Goal: Transaction & Acquisition: Purchase product/service

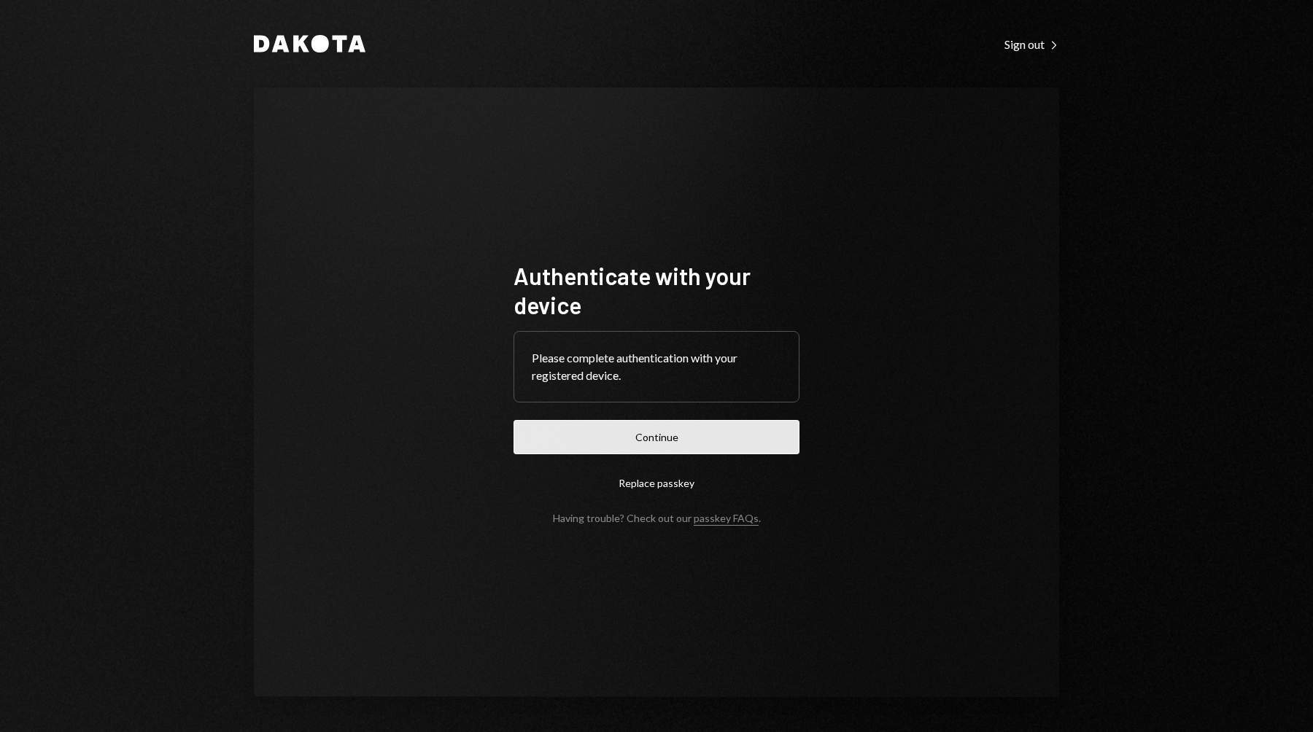
click at [767, 445] on button "Continue" at bounding box center [656, 437] width 286 height 34
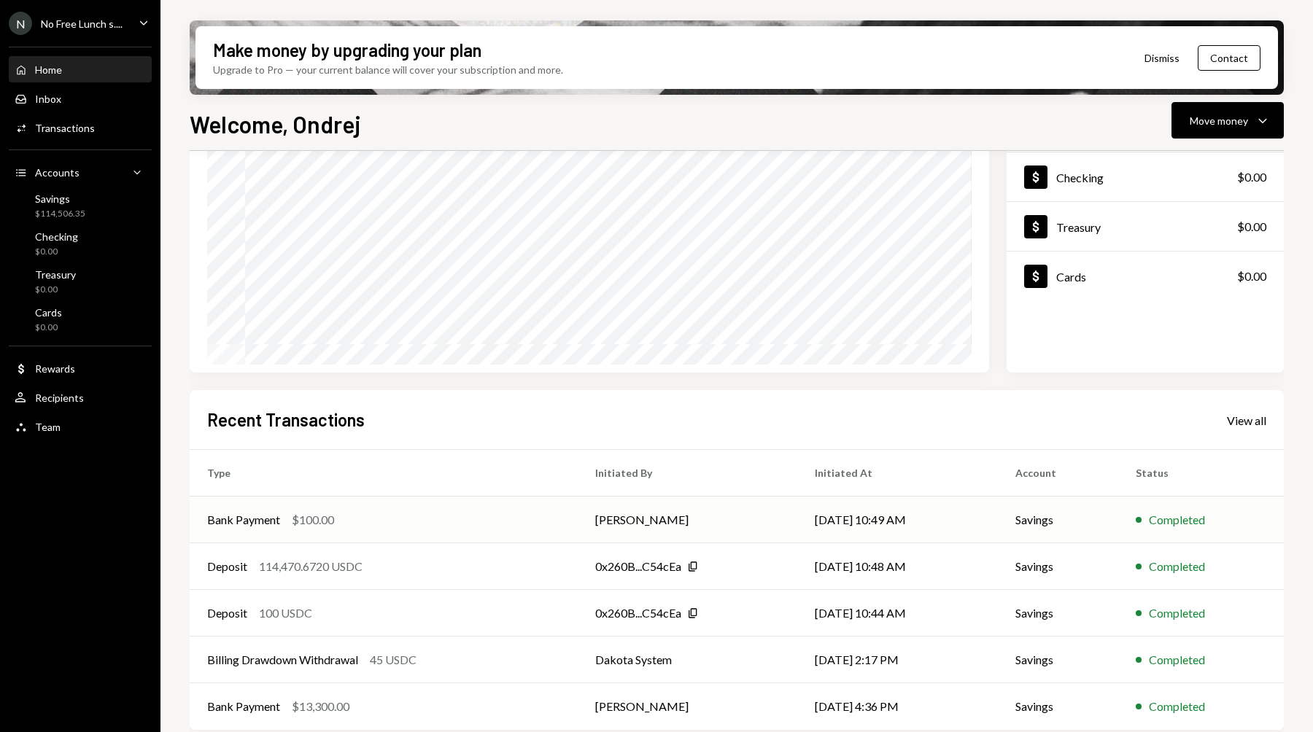
scroll to position [142, 0]
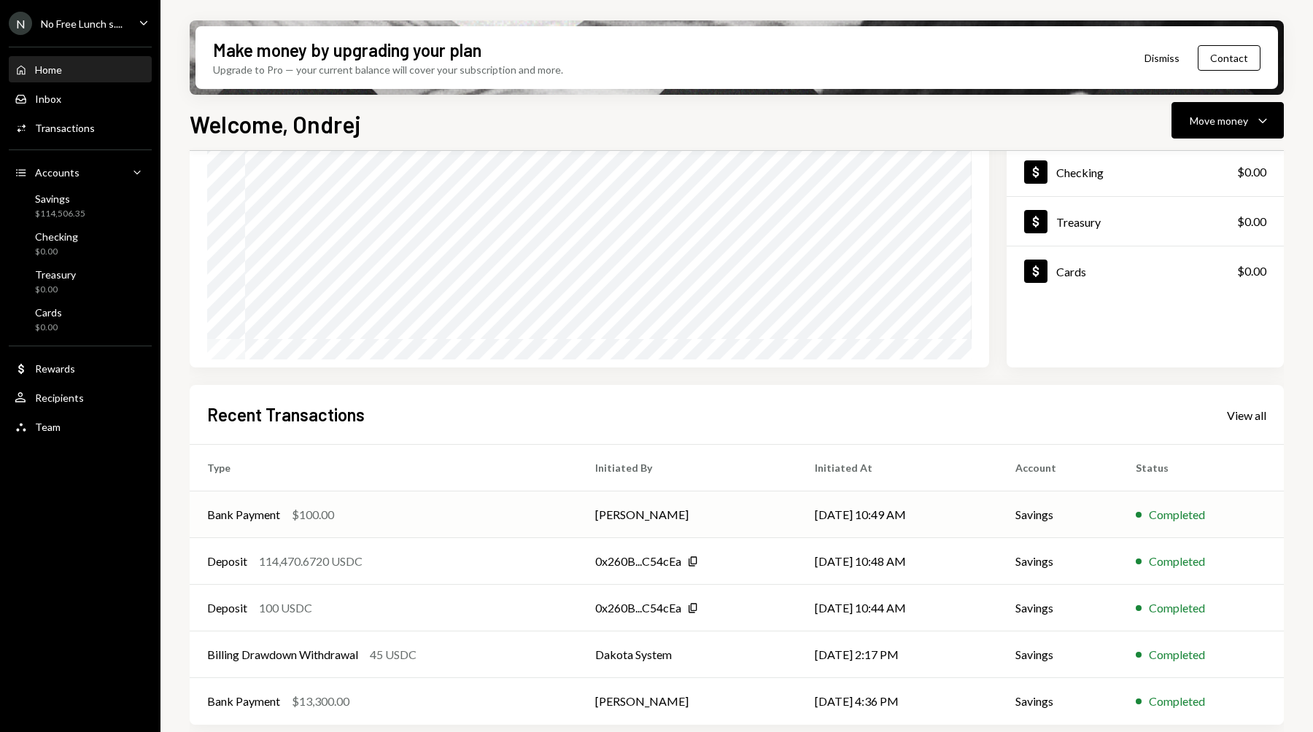
click at [342, 511] on div "Bank Payment $100.00" at bounding box center [383, 515] width 353 height 18
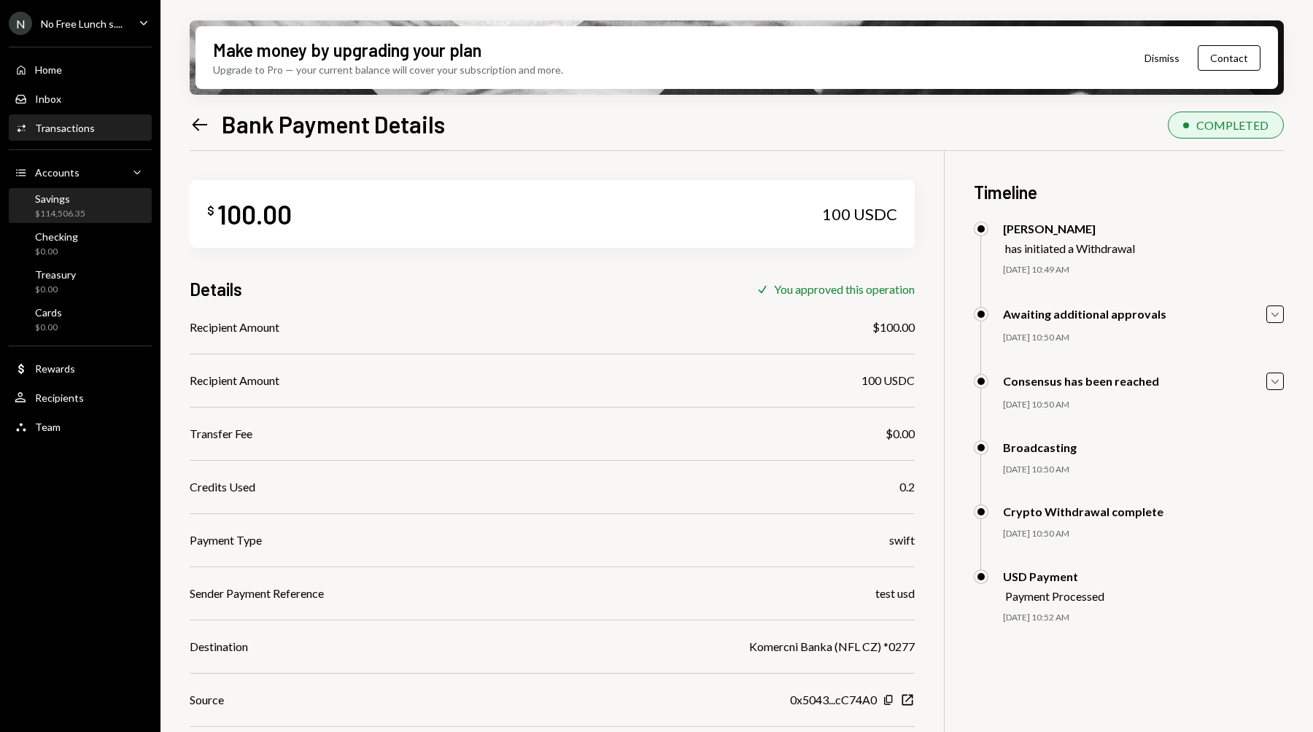
click at [102, 201] on div "Savings $114,506.35" at bounding box center [80, 207] width 131 height 28
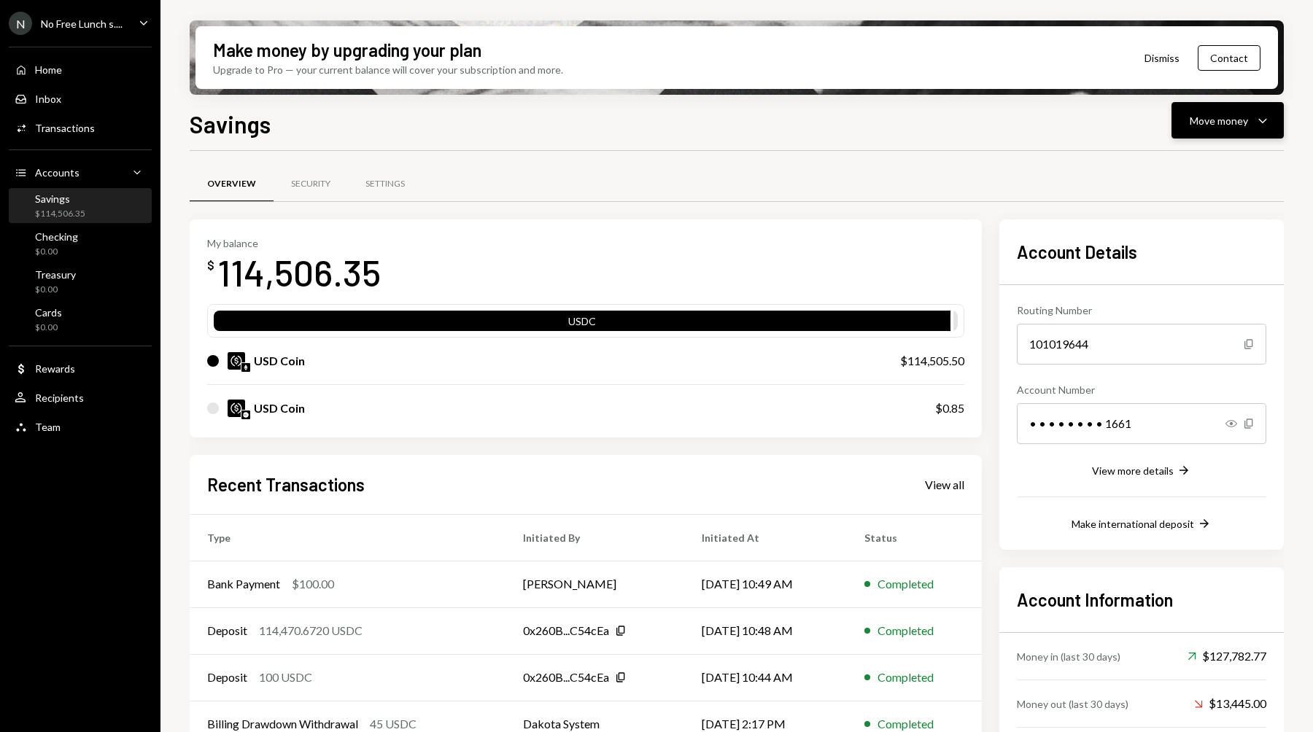
click at [1227, 128] on div "Move money Caret Down" at bounding box center [1227, 121] width 76 height 18
click at [1176, 168] on div "Send" at bounding box center [1215, 164] width 106 height 15
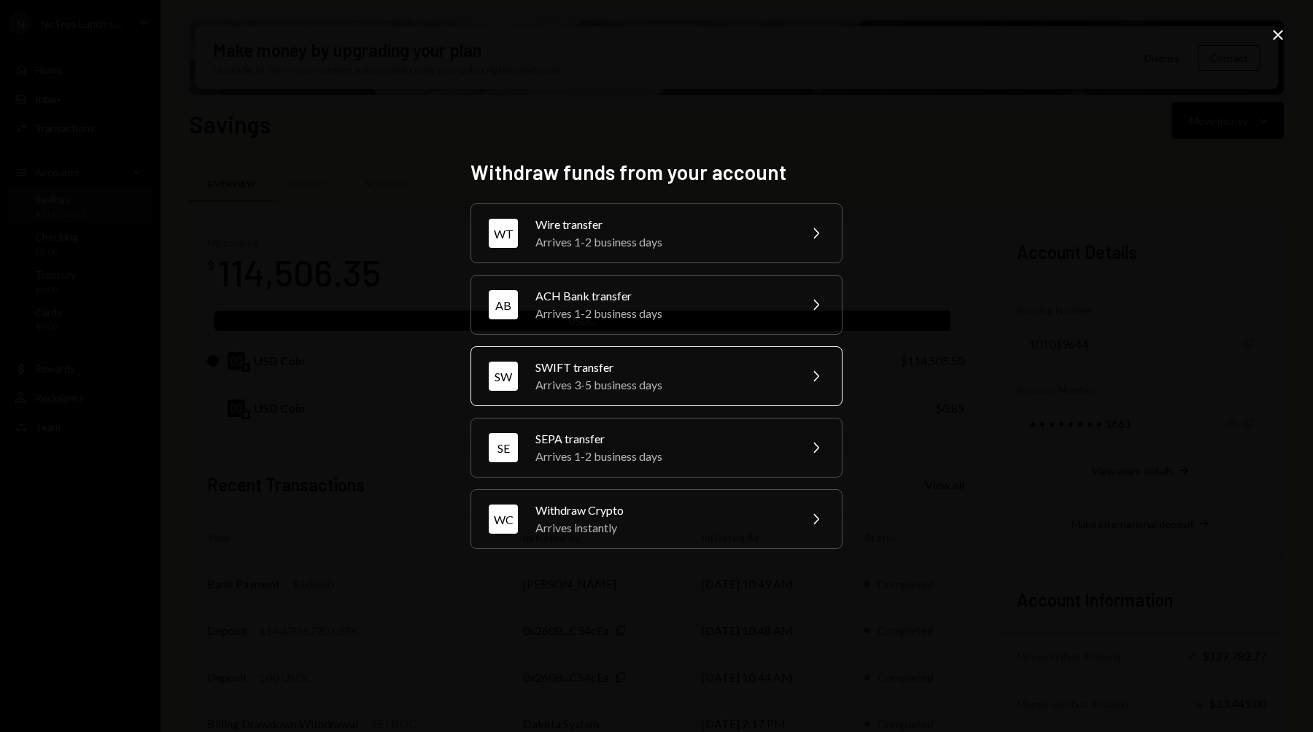
click at [680, 365] on div "SWIFT transfer" at bounding box center [662, 368] width 254 height 18
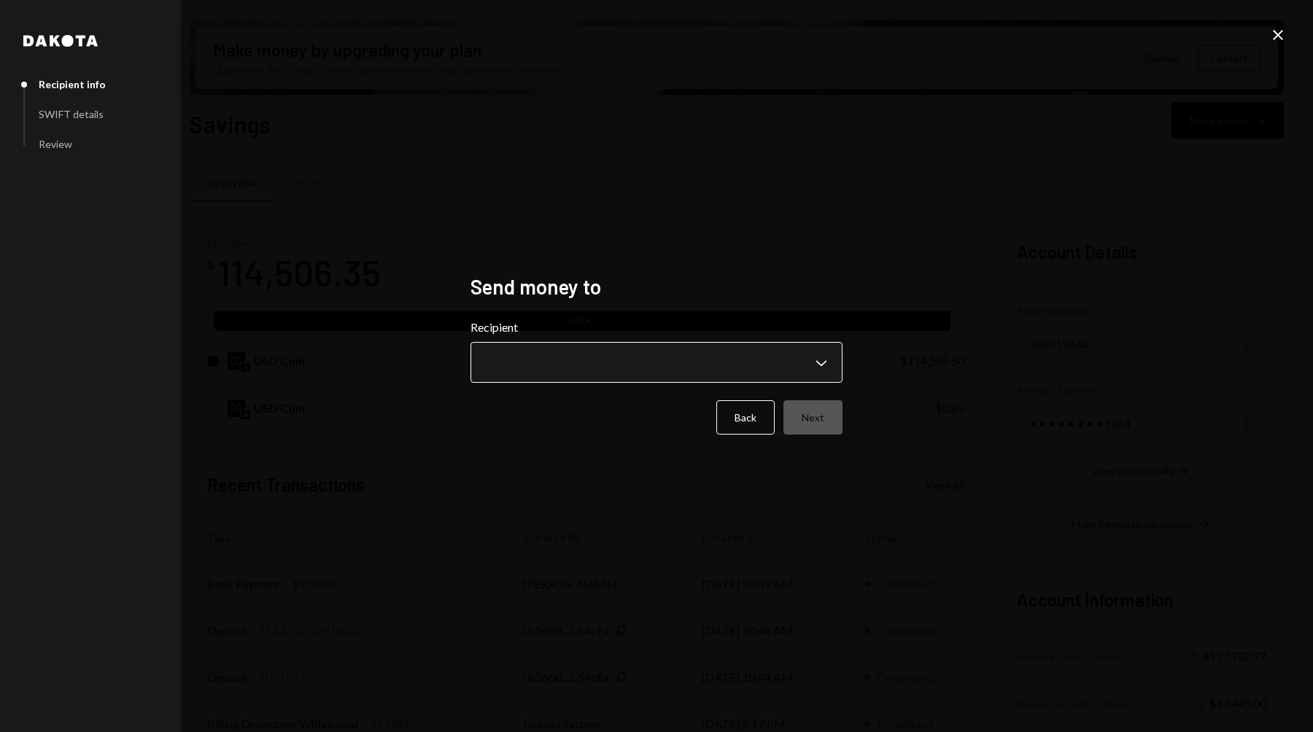
click at [575, 356] on body "N No Free Lunch s.... Caret Down Home Home Inbox Inbox Activities Transactions …" at bounding box center [656, 366] width 1313 height 732
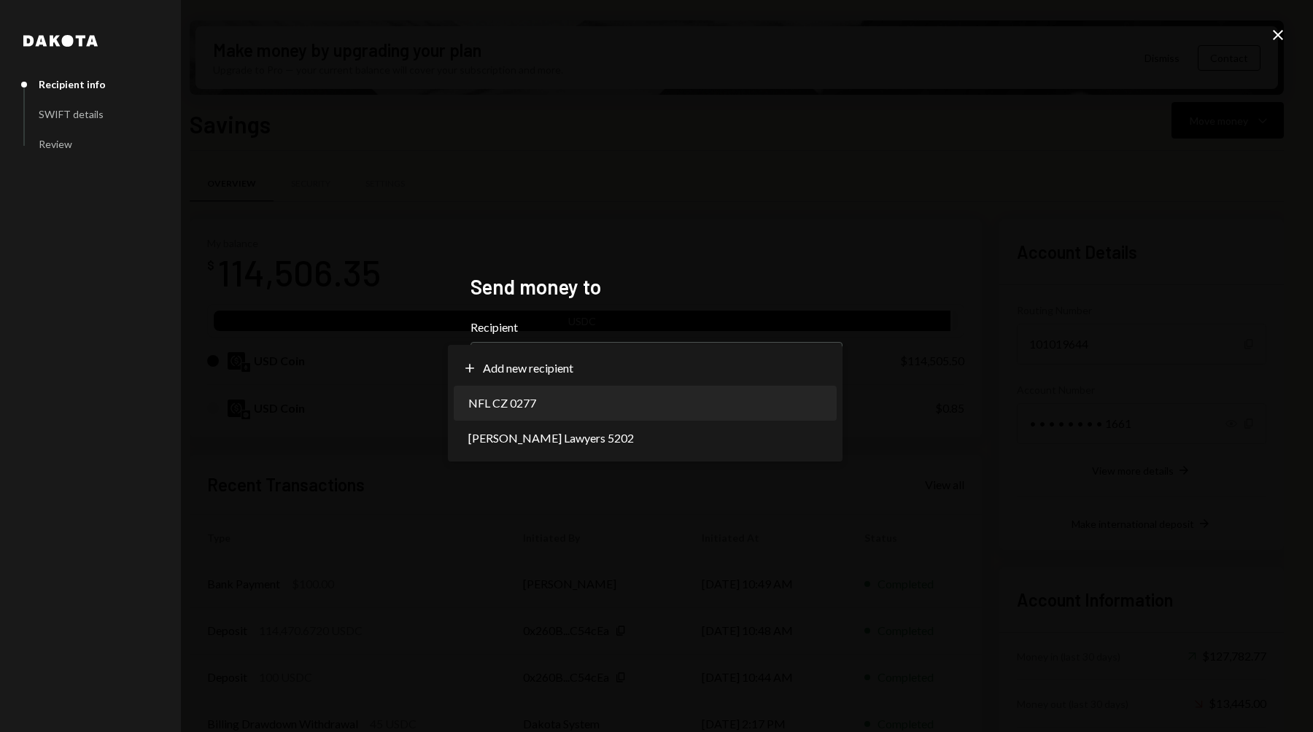
select select "**********"
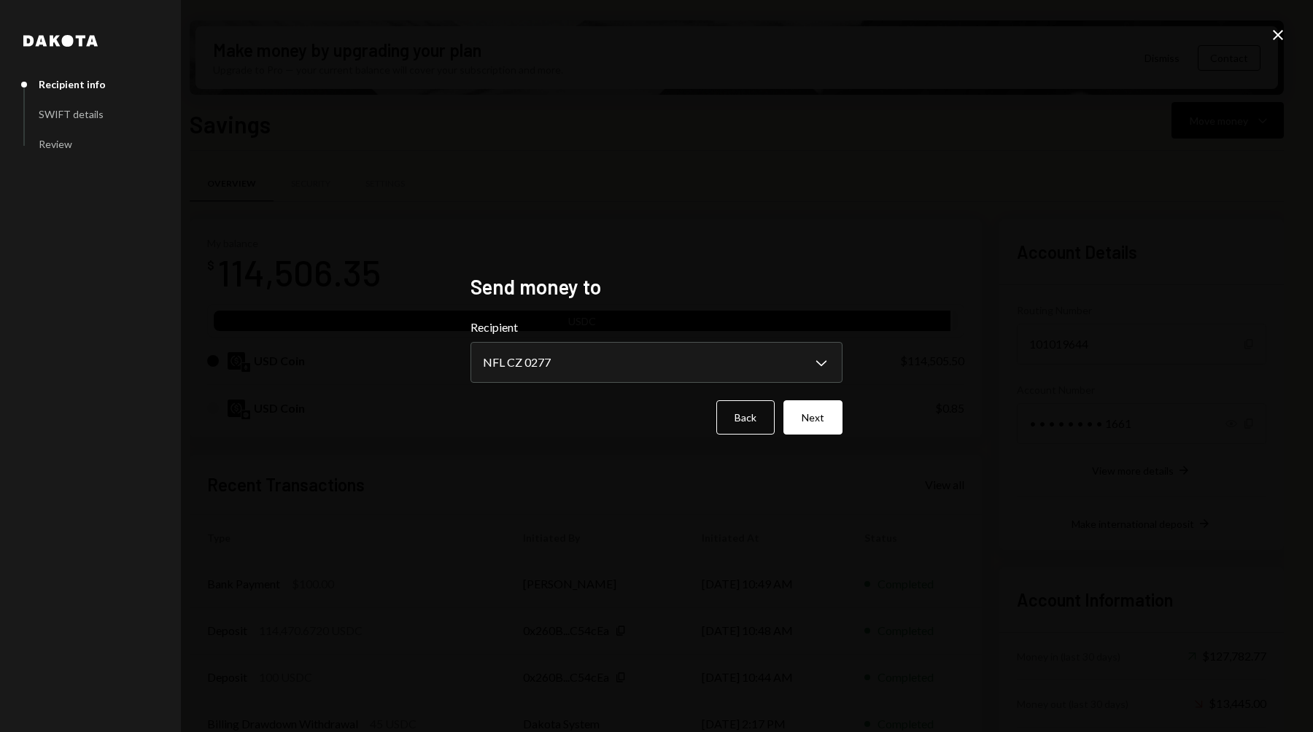
click at [853, 417] on div "**********" at bounding box center [656, 366] width 407 height 219
click at [816, 419] on button "Next" at bounding box center [812, 417] width 59 height 34
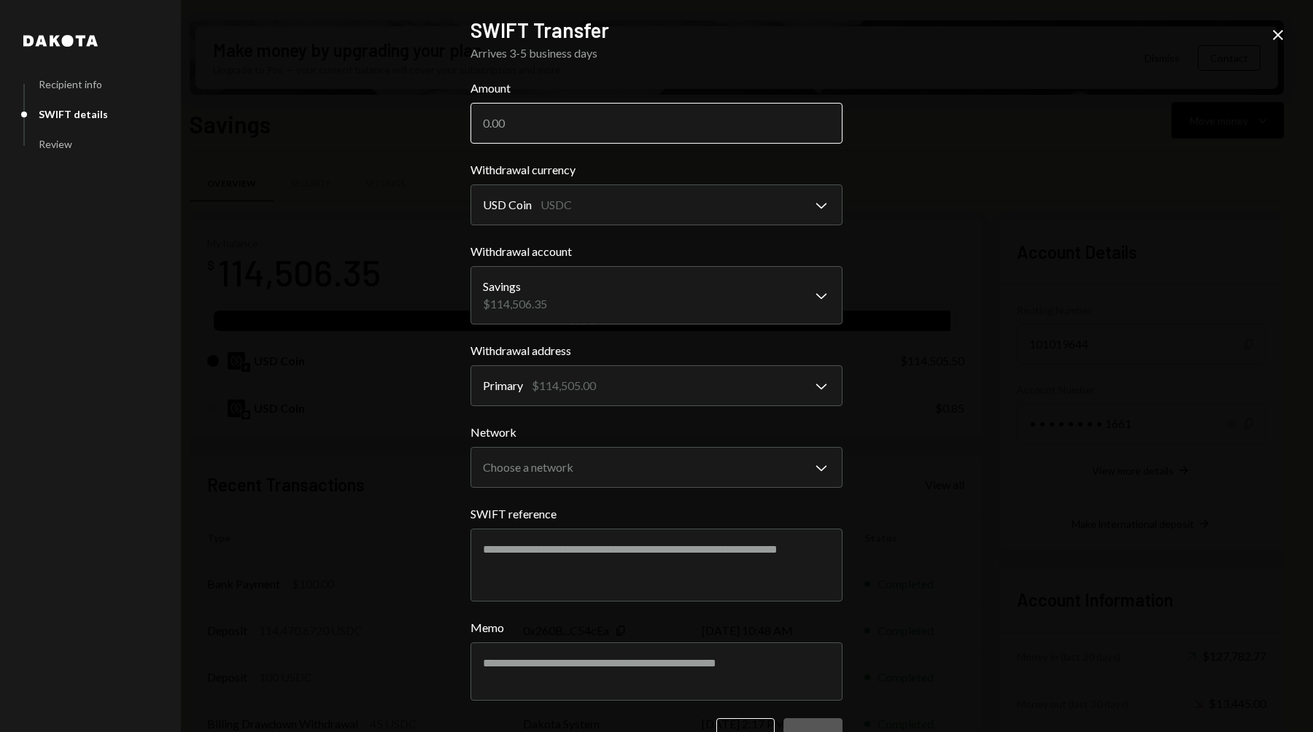
click at [527, 136] on input "Amount" at bounding box center [656, 123] width 372 height 41
type input "14000"
click at [634, 459] on body "N No Free Lunch s.... Caret Down Home Home Inbox Inbox Activities Transactions …" at bounding box center [656, 366] width 1313 height 732
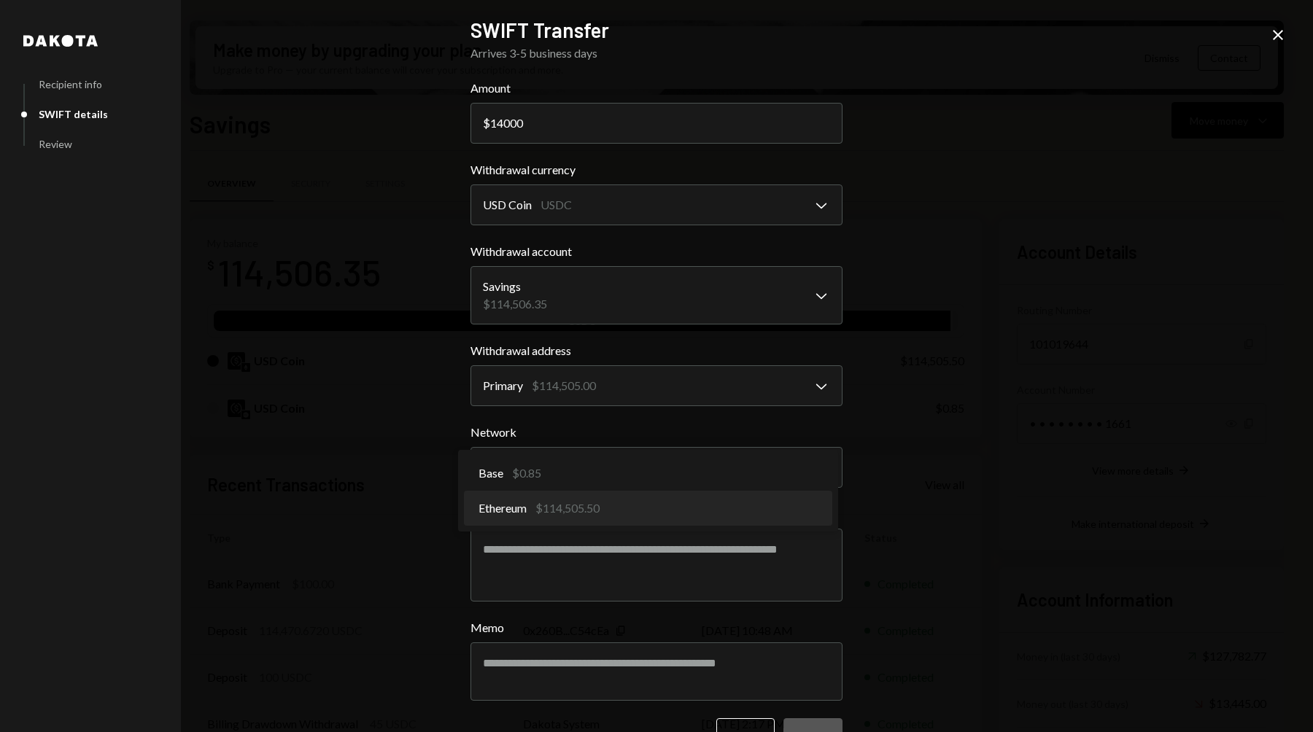
select select "**********"
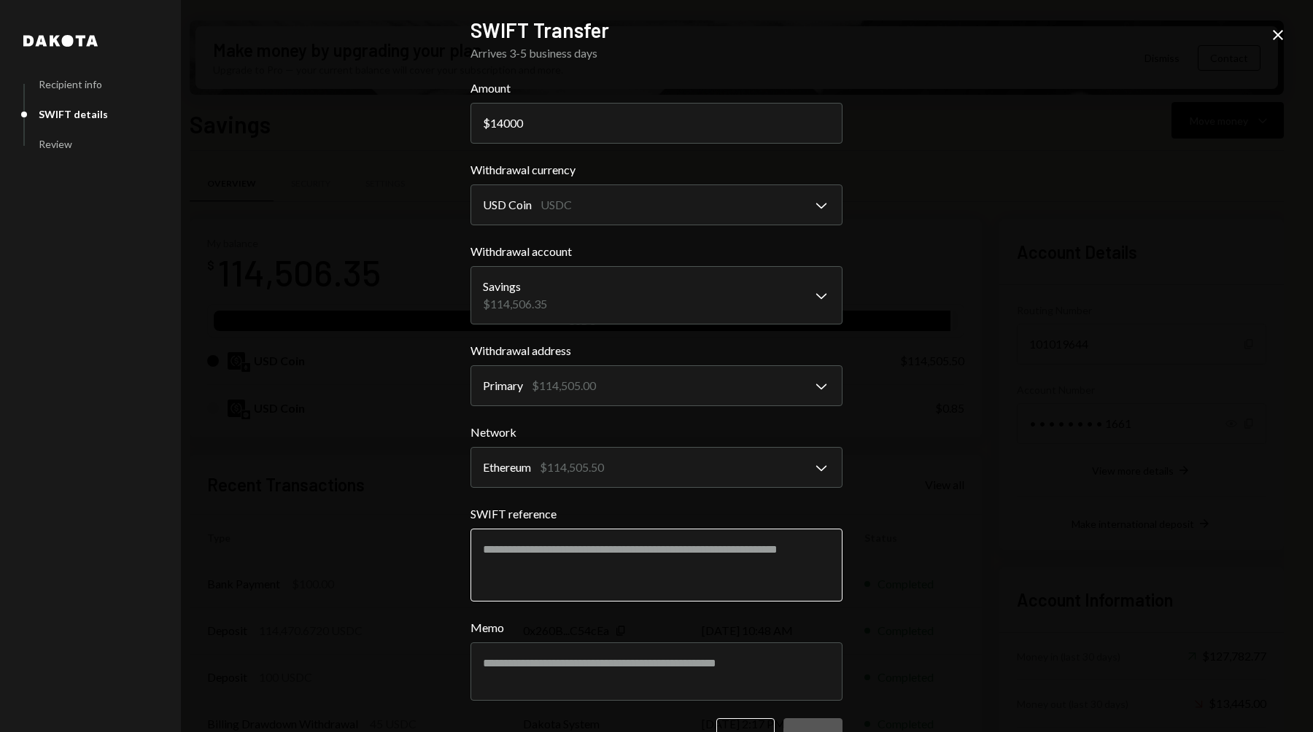
click at [600, 572] on textarea "SWIFT reference" at bounding box center [656, 565] width 372 height 73
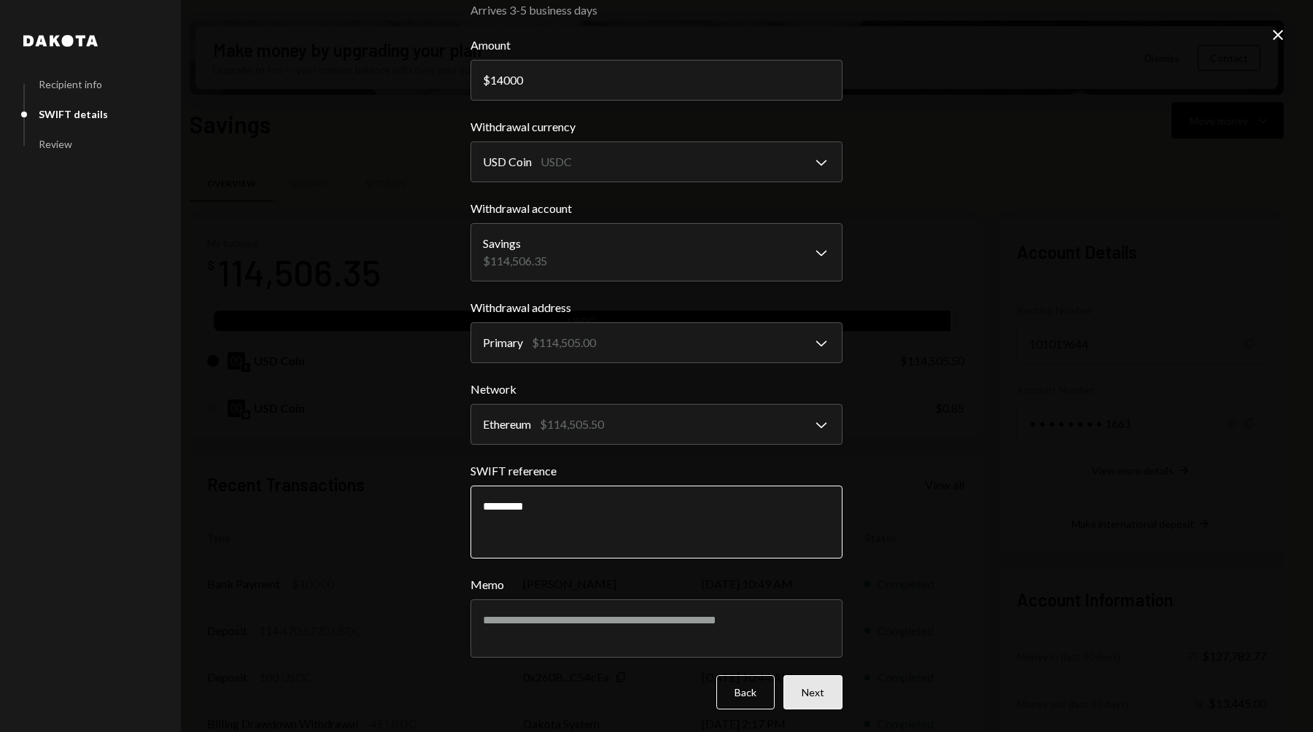
type textarea "*********"
click at [807, 688] on button "Next" at bounding box center [812, 692] width 59 height 34
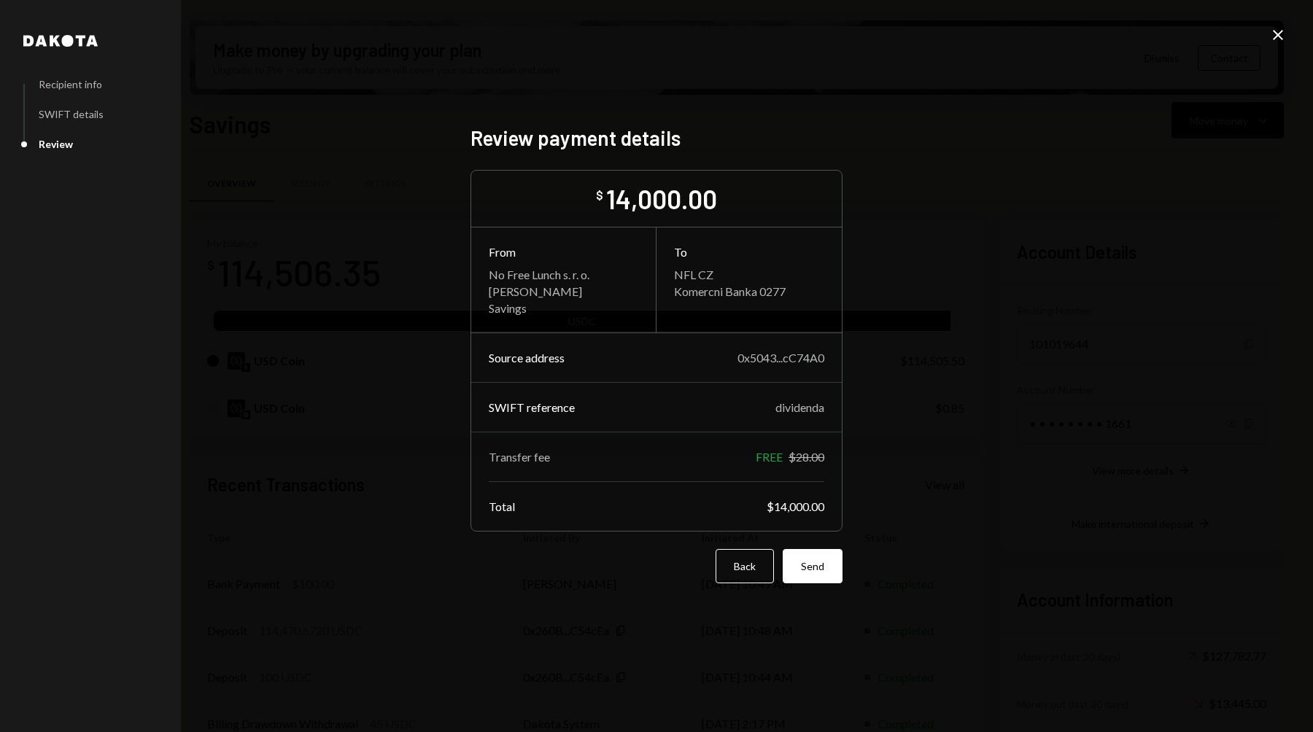
click at [352, 452] on div "Dakota Recipient info SWIFT details Review Review payment details $ 14,000.00 F…" at bounding box center [656, 366] width 1313 height 732
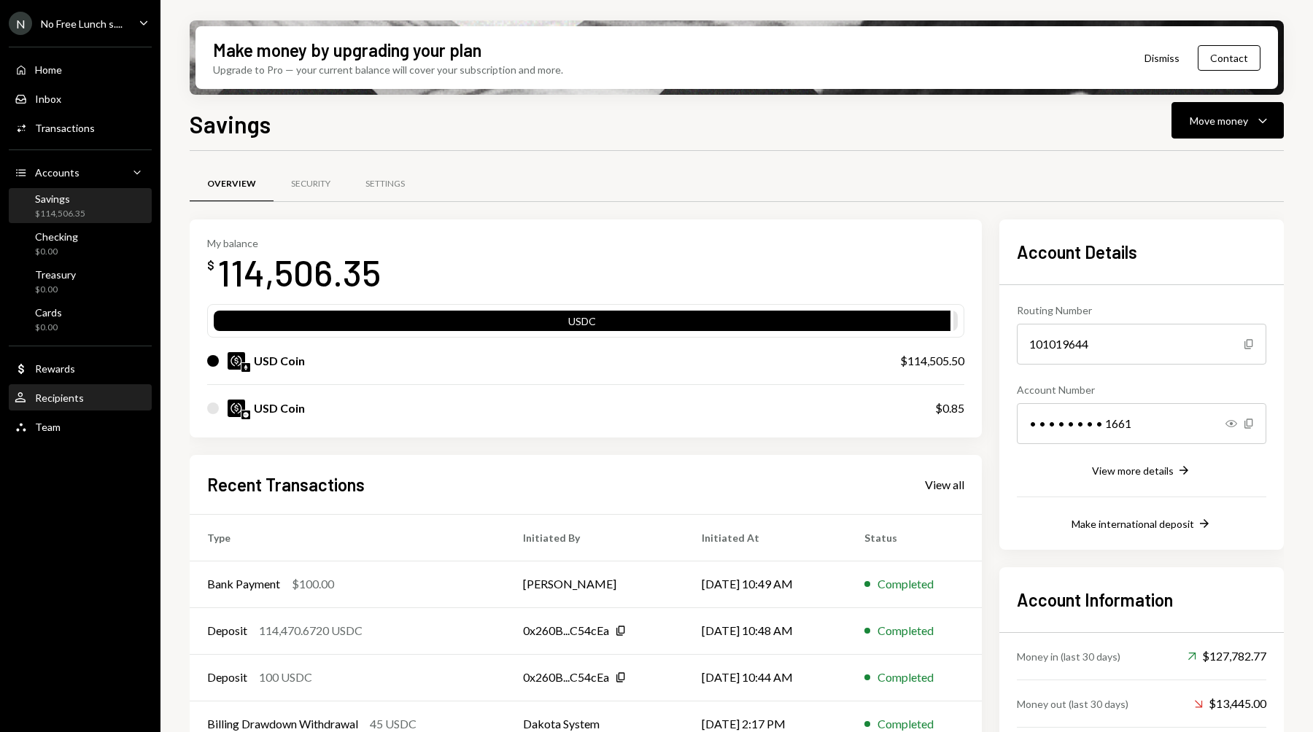
click at [58, 395] on div "Recipients" at bounding box center [59, 398] width 49 height 12
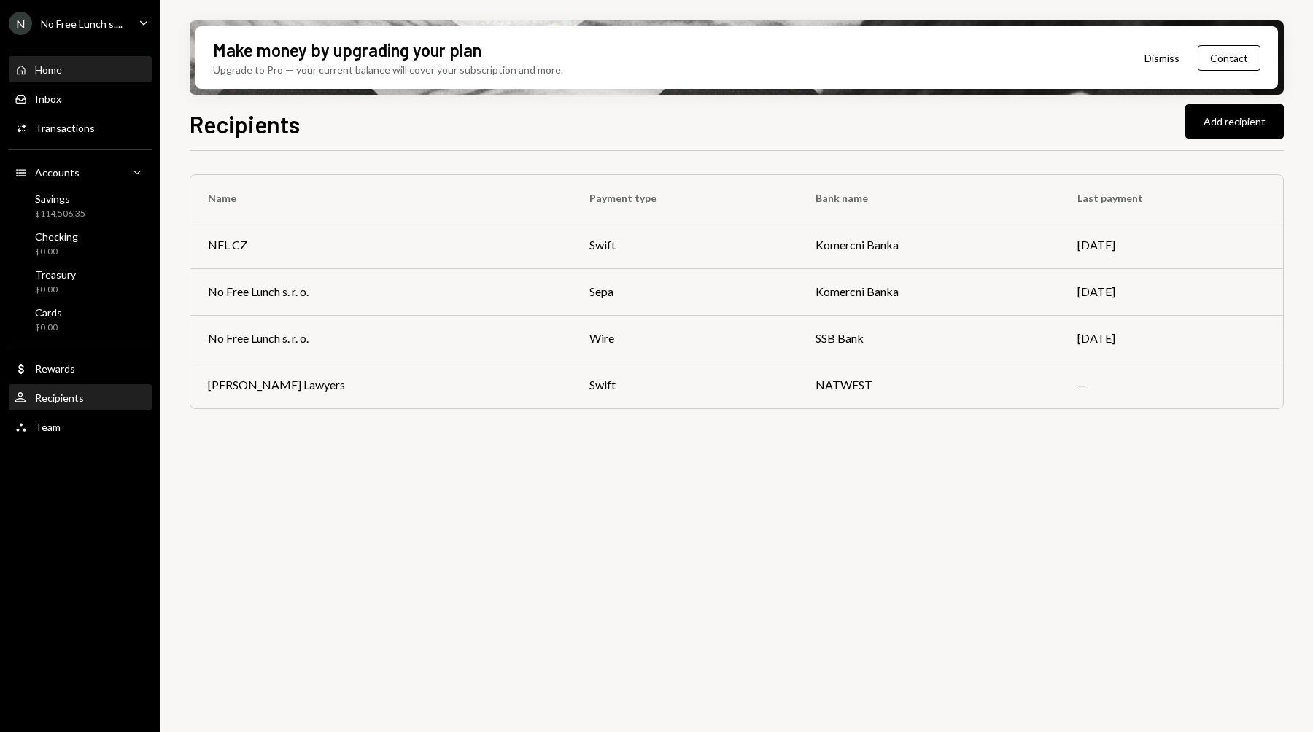
click at [69, 77] on div "Home Home" at bounding box center [80, 70] width 131 height 25
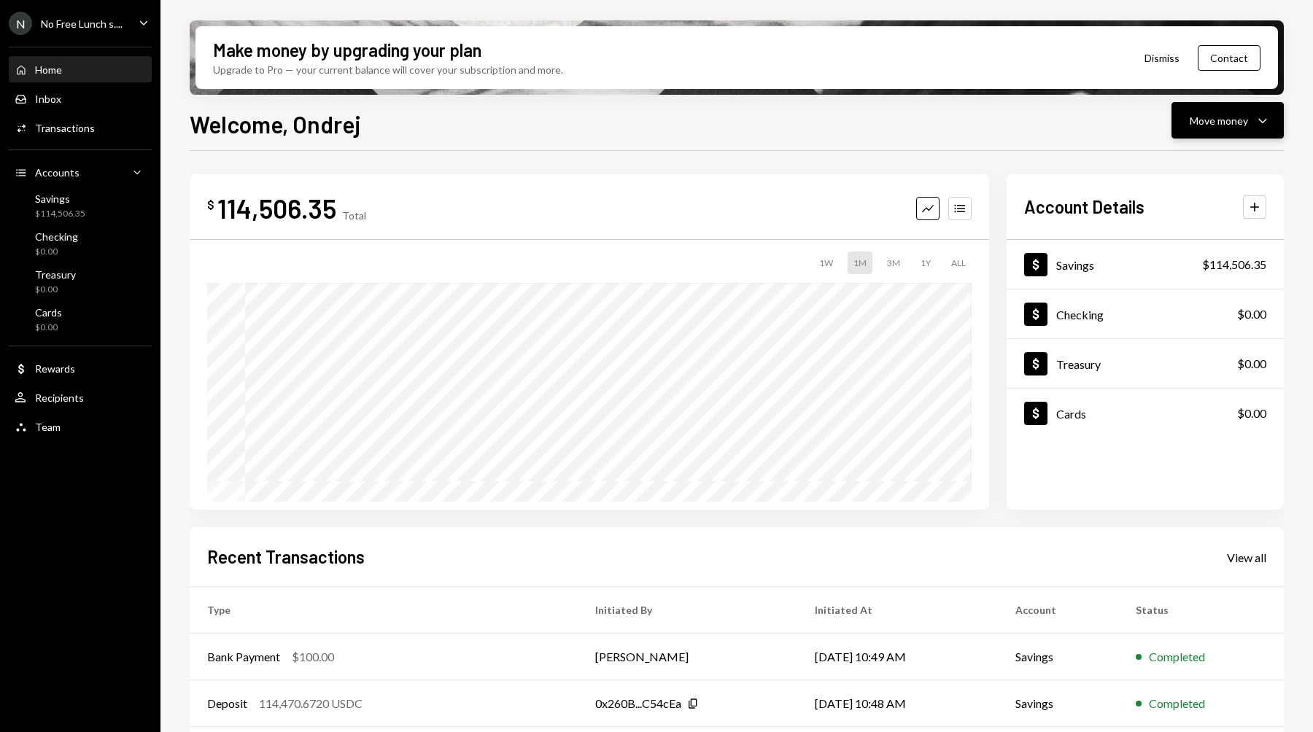
click at [1224, 124] on div "Move money" at bounding box center [1218, 120] width 58 height 15
click at [1172, 163] on div "Send" at bounding box center [1215, 164] width 106 height 15
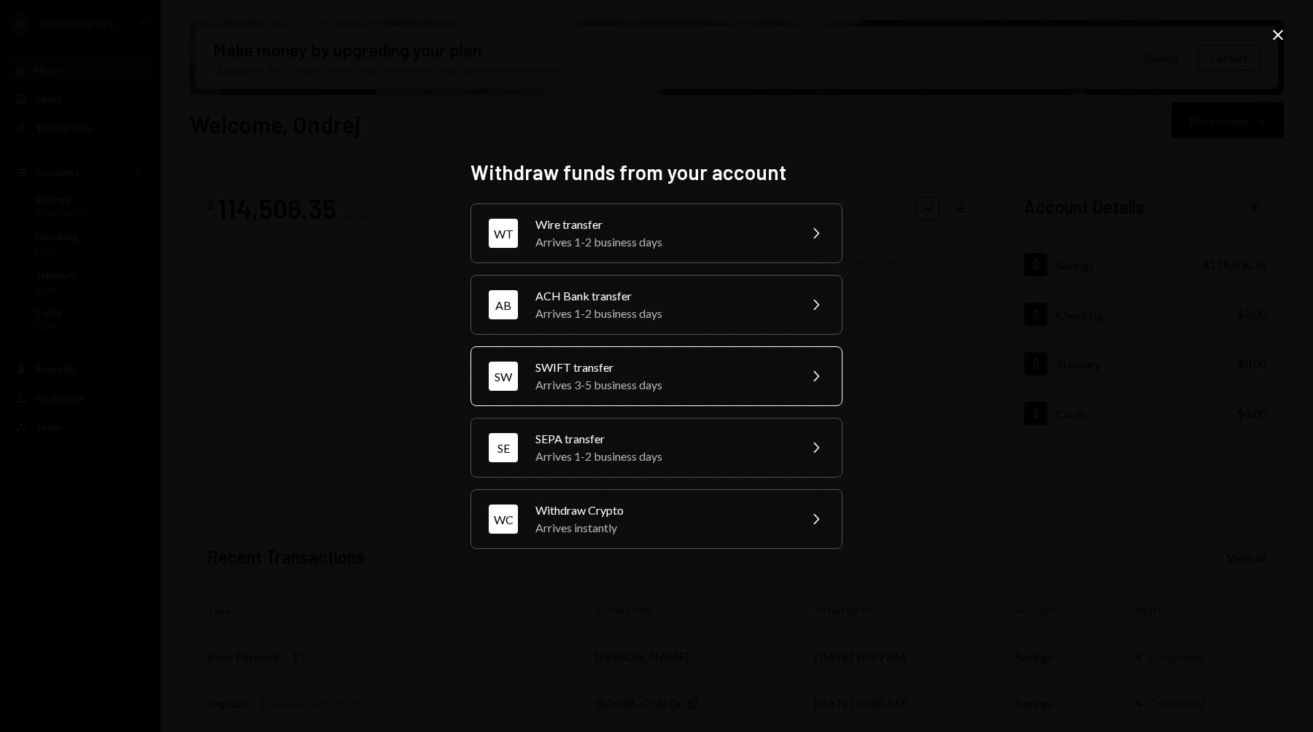
click at [630, 368] on div "SWIFT transfer" at bounding box center [662, 368] width 254 height 18
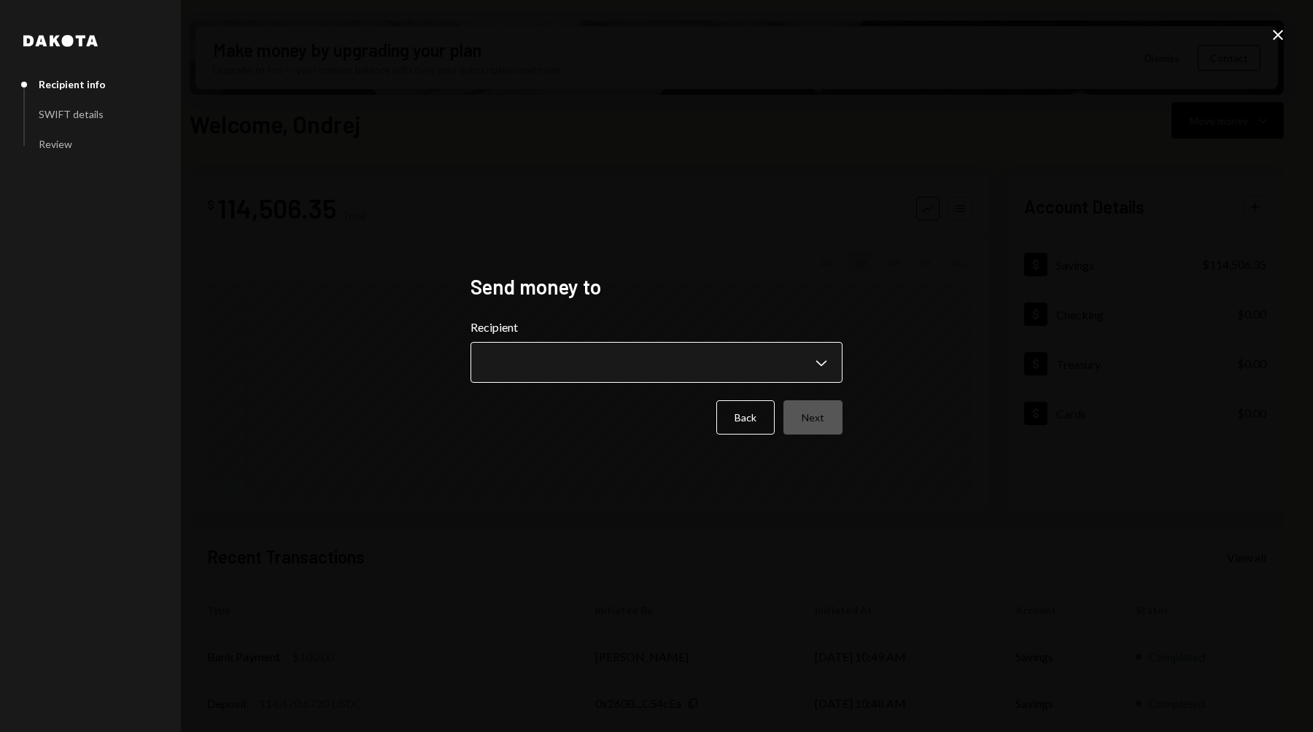
click at [567, 350] on body "N No Free Lunch s.... Caret Down Home Home Inbox Inbox Activities Transactions …" at bounding box center [656, 366] width 1313 height 732
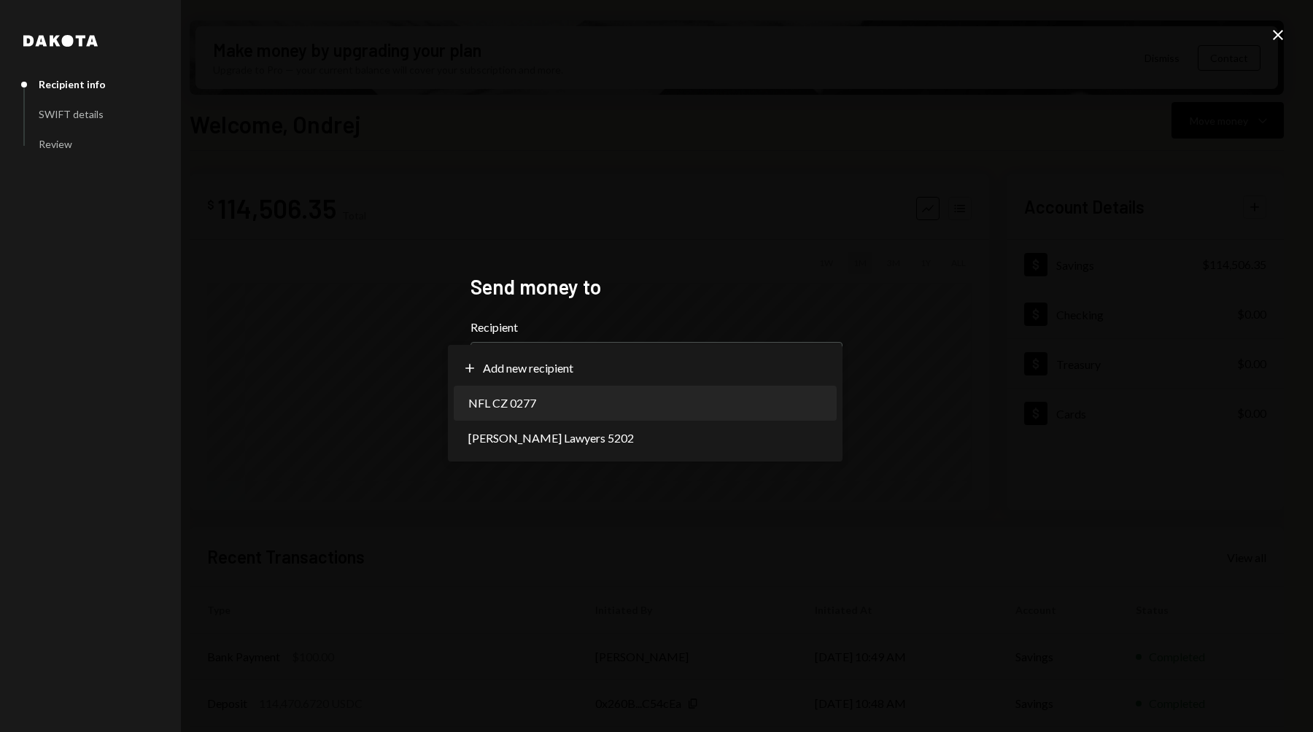
select select "**********"
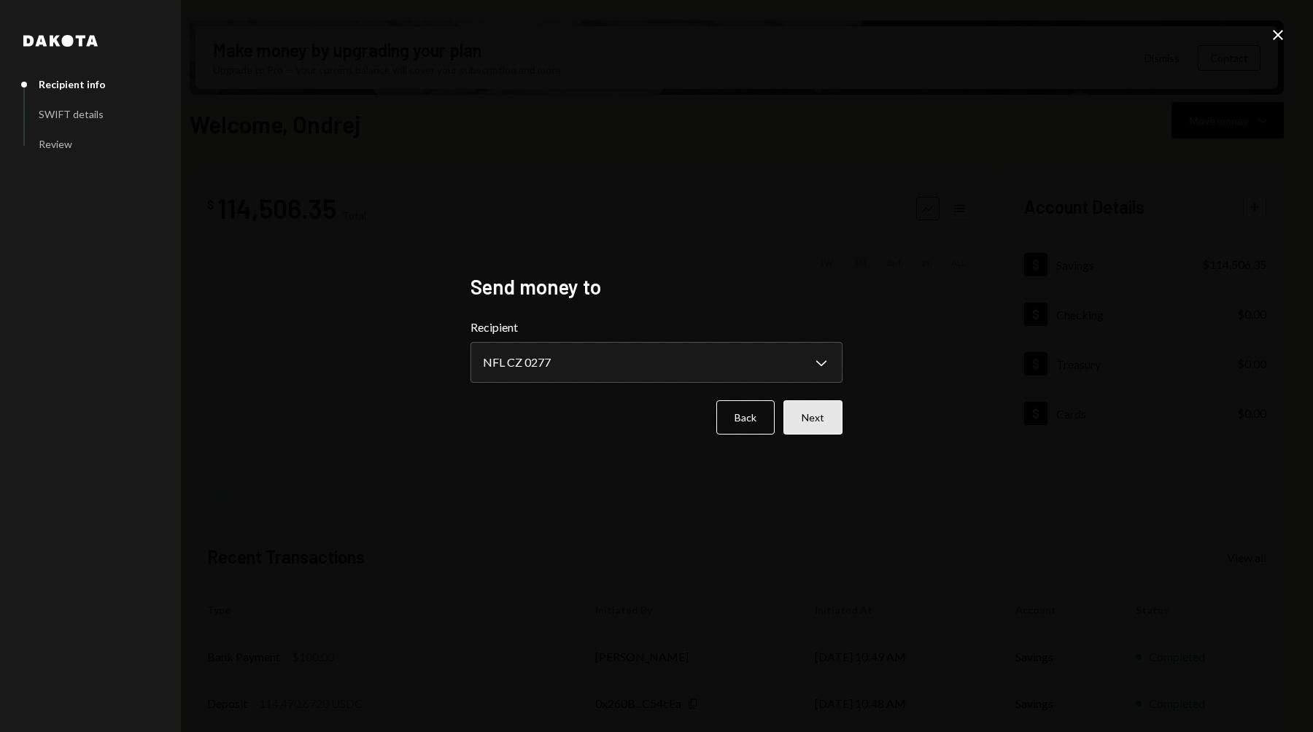
click at [814, 412] on button "Next" at bounding box center [812, 417] width 59 height 34
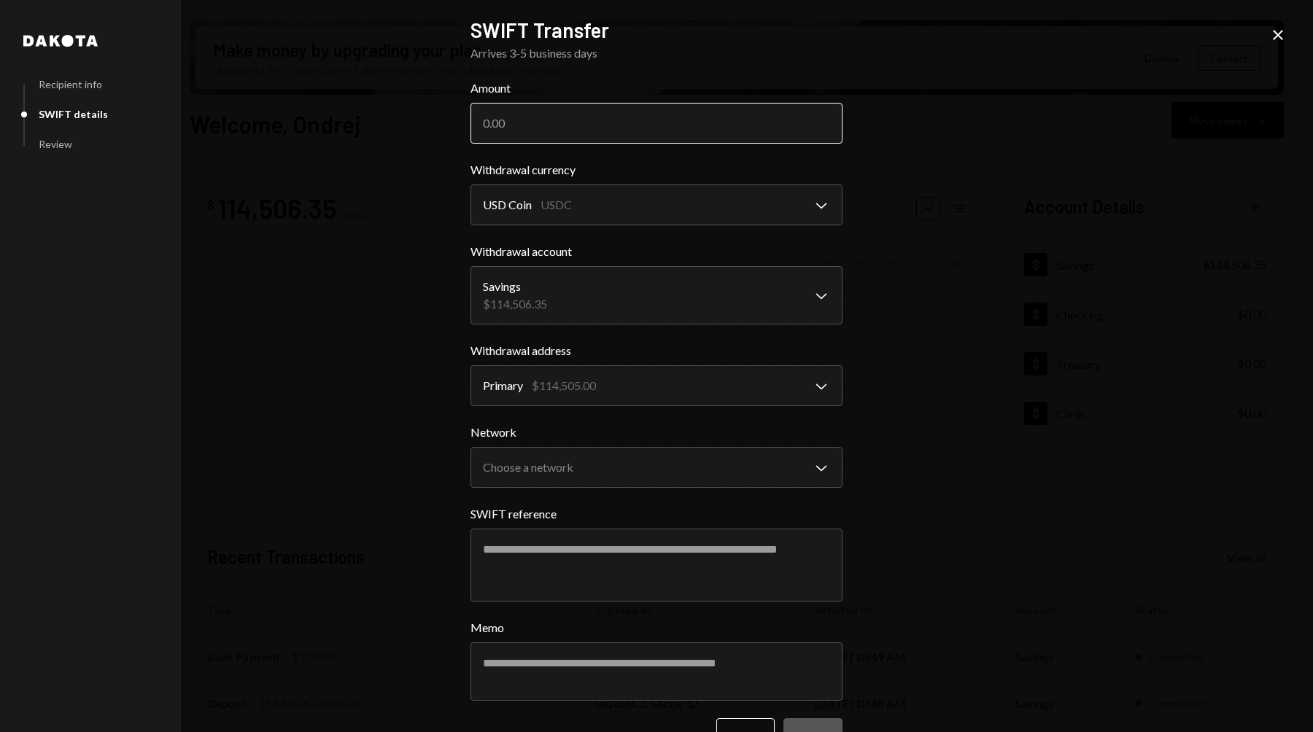
click at [568, 141] on input "Amount" at bounding box center [656, 123] width 372 height 41
type input "14000"
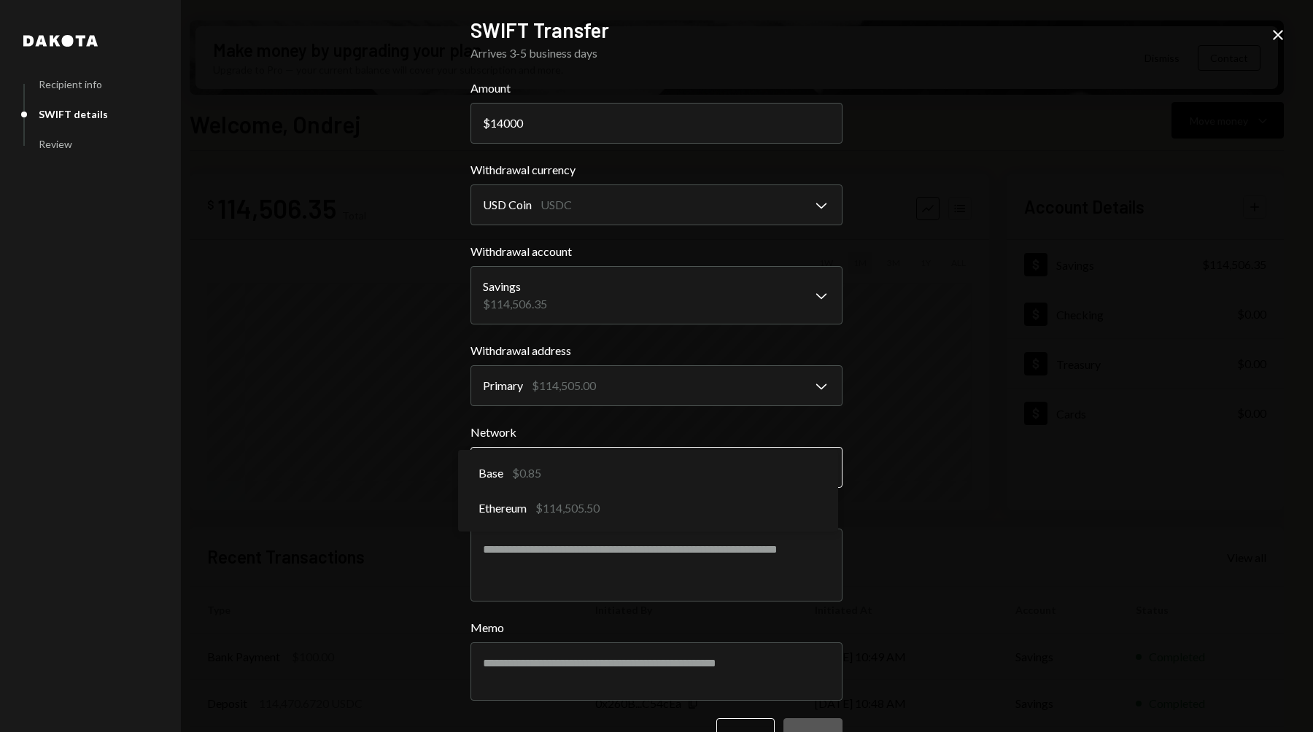
click at [605, 483] on body "N No Free Lunch s.... Caret Down Home Home Inbox Inbox Activities Transactions …" at bounding box center [656, 366] width 1313 height 732
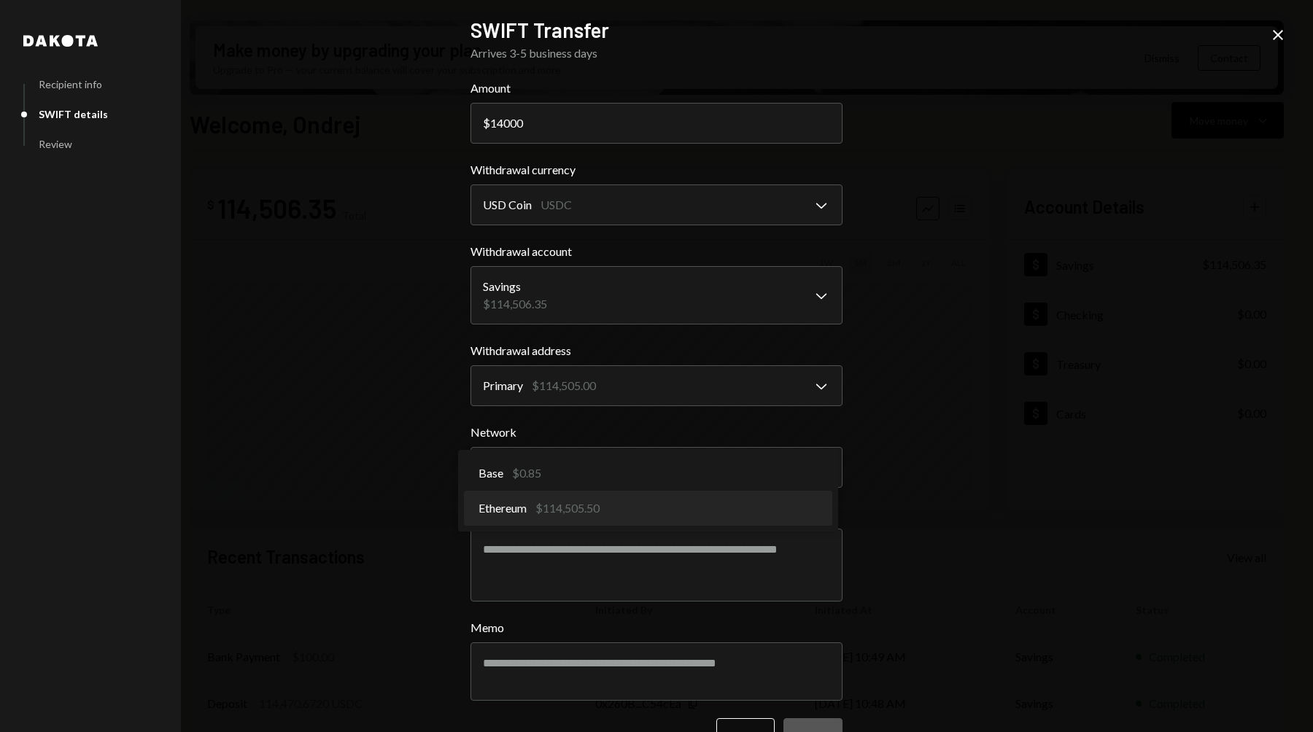
select select "**********"
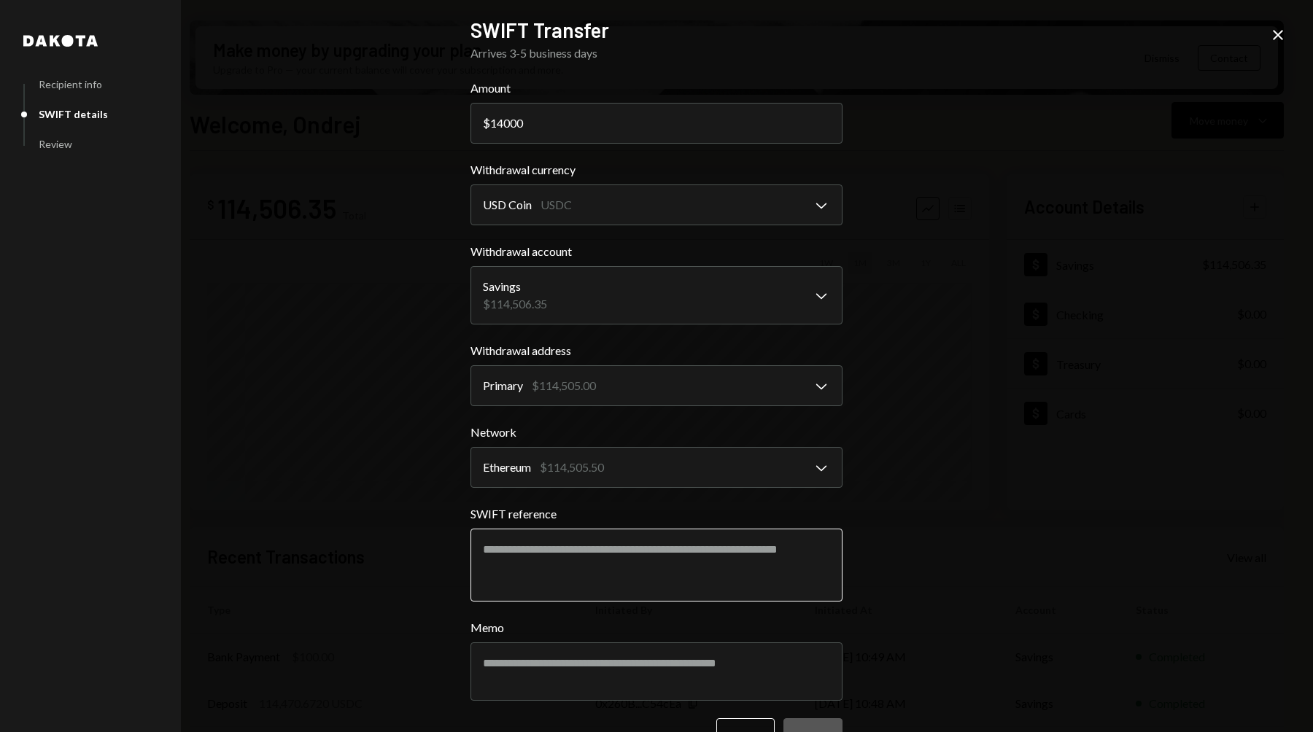
click at [573, 563] on textarea "SWIFT reference" at bounding box center [656, 565] width 372 height 73
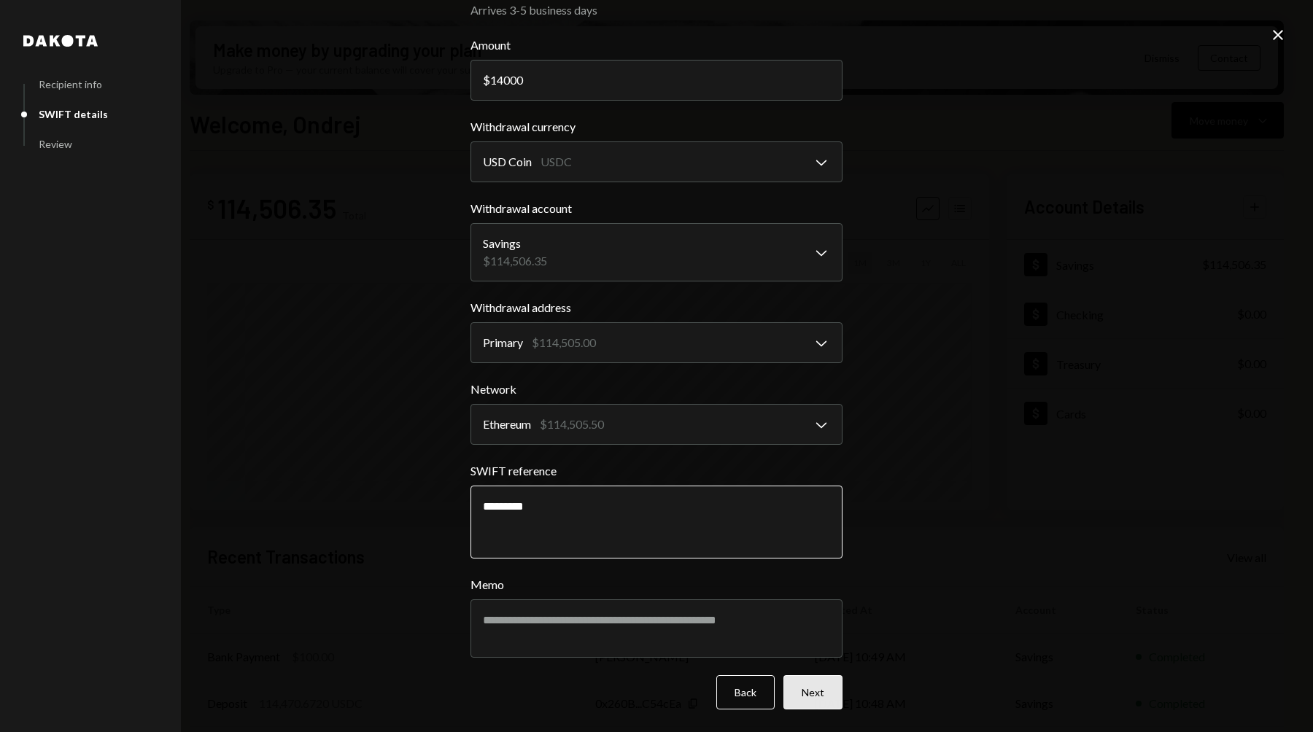
type textarea "*********"
click at [801, 695] on button "Next" at bounding box center [812, 692] width 59 height 34
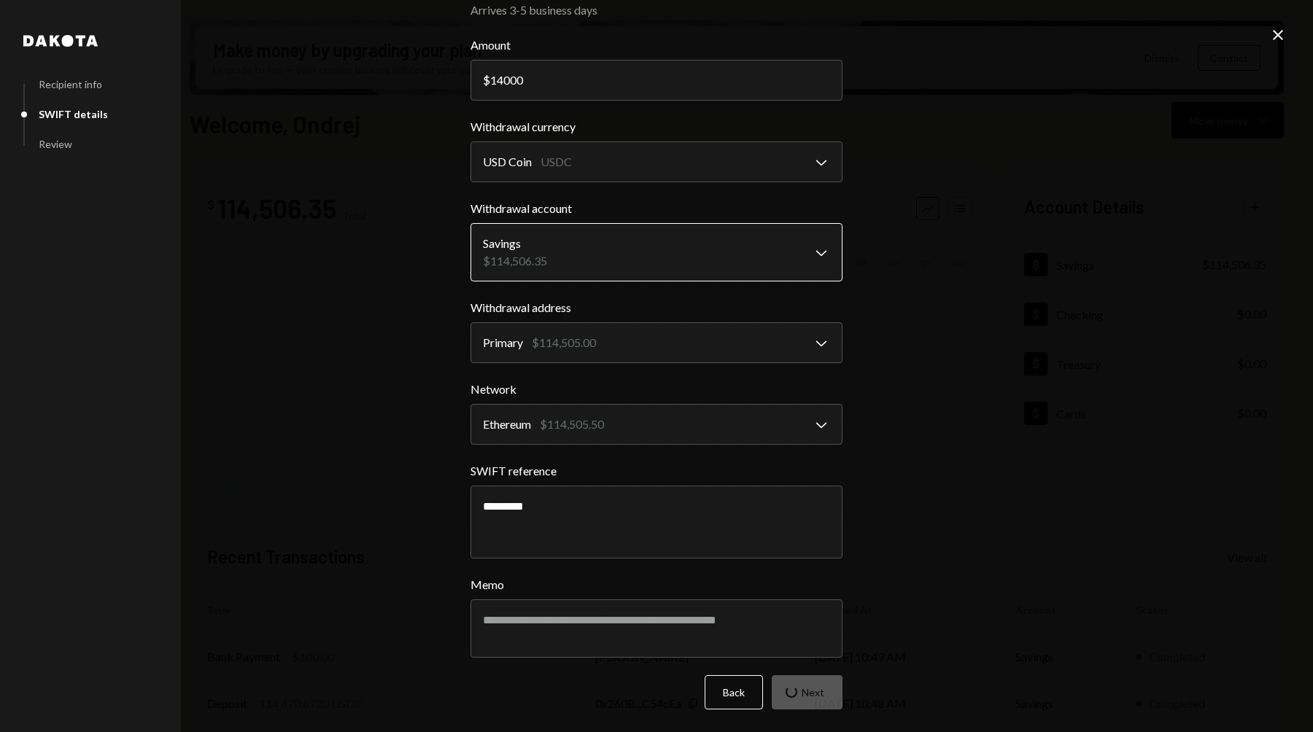
scroll to position [0, 0]
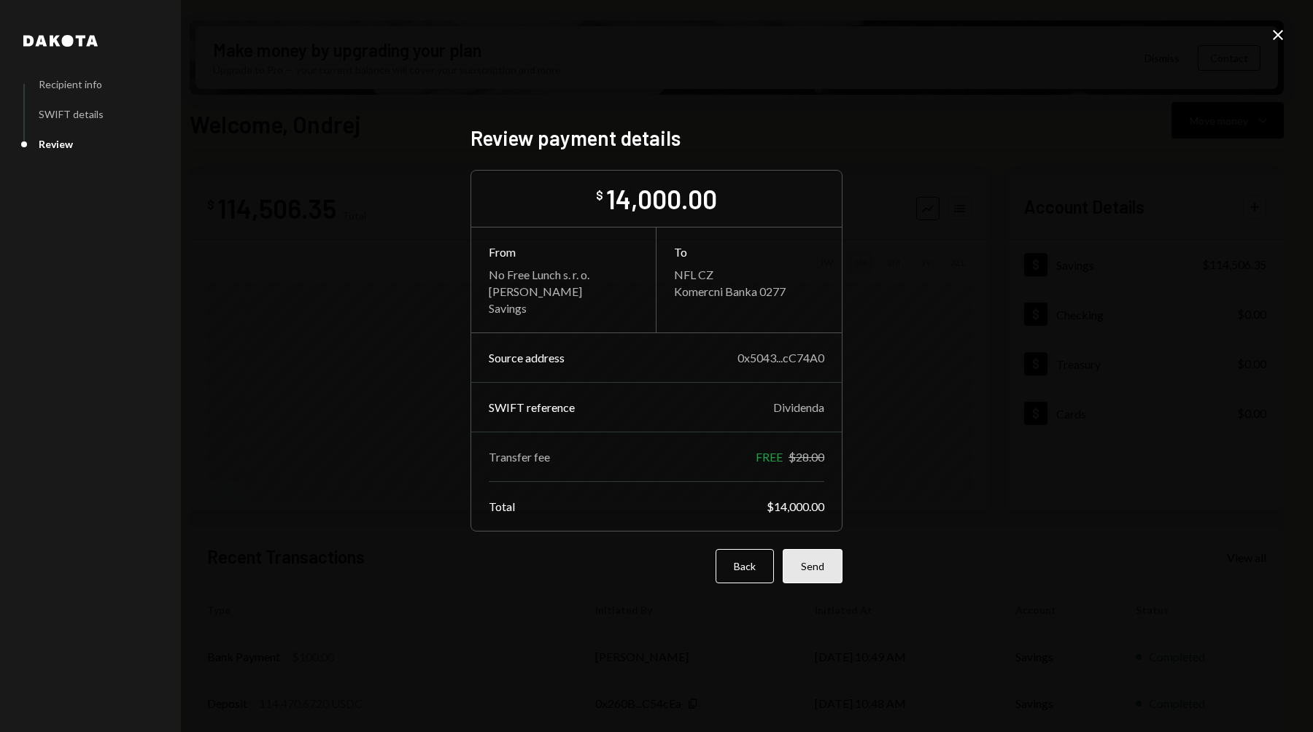
click at [820, 567] on button "Send" at bounding box center [813, 566] width 60 height 34
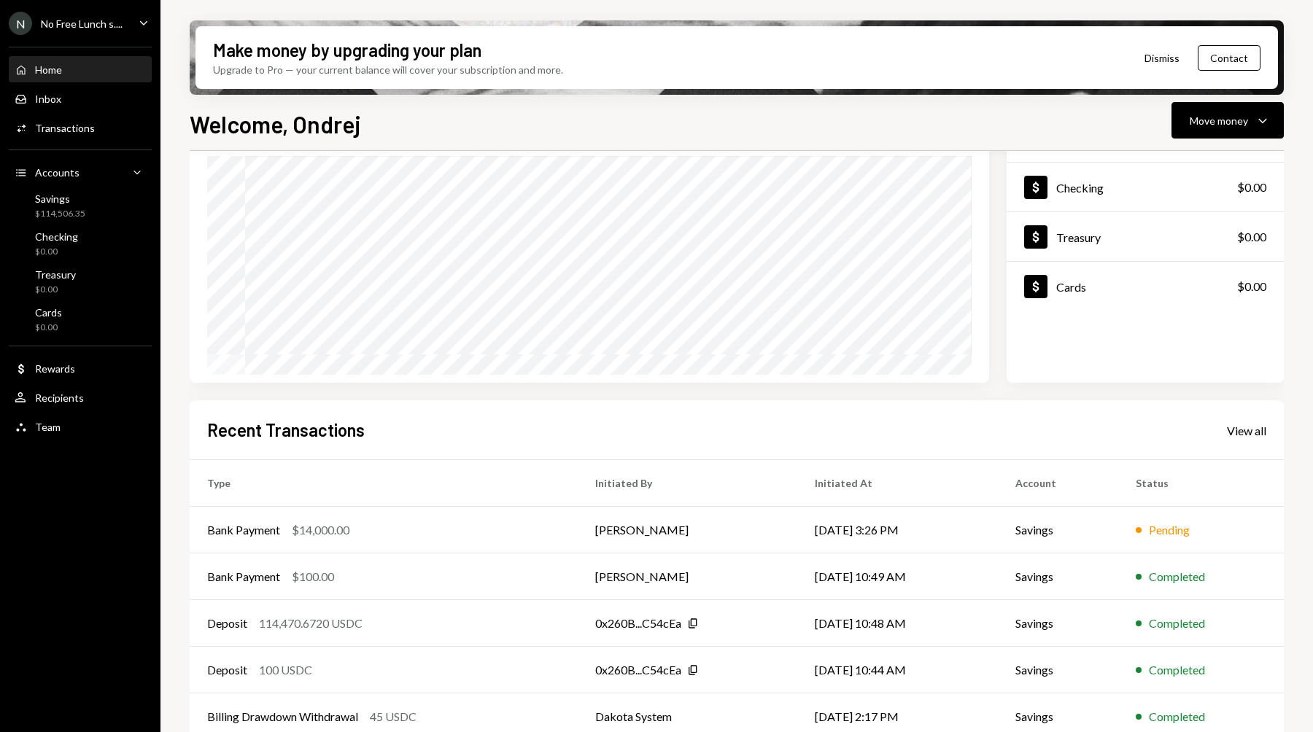
scroll to position [147, 0]
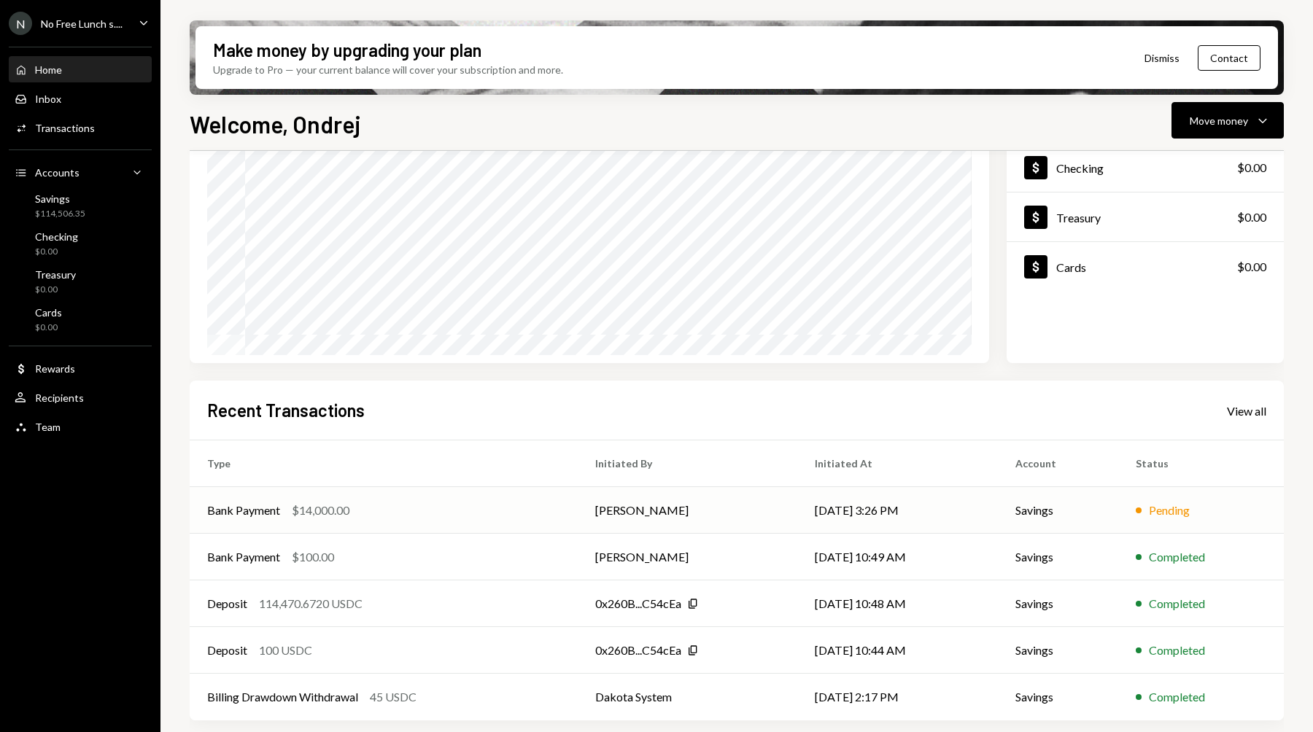
click at [637, 508] on td "[PERSON_NAME]" at bounding box center [688, 510] width 220 height 47
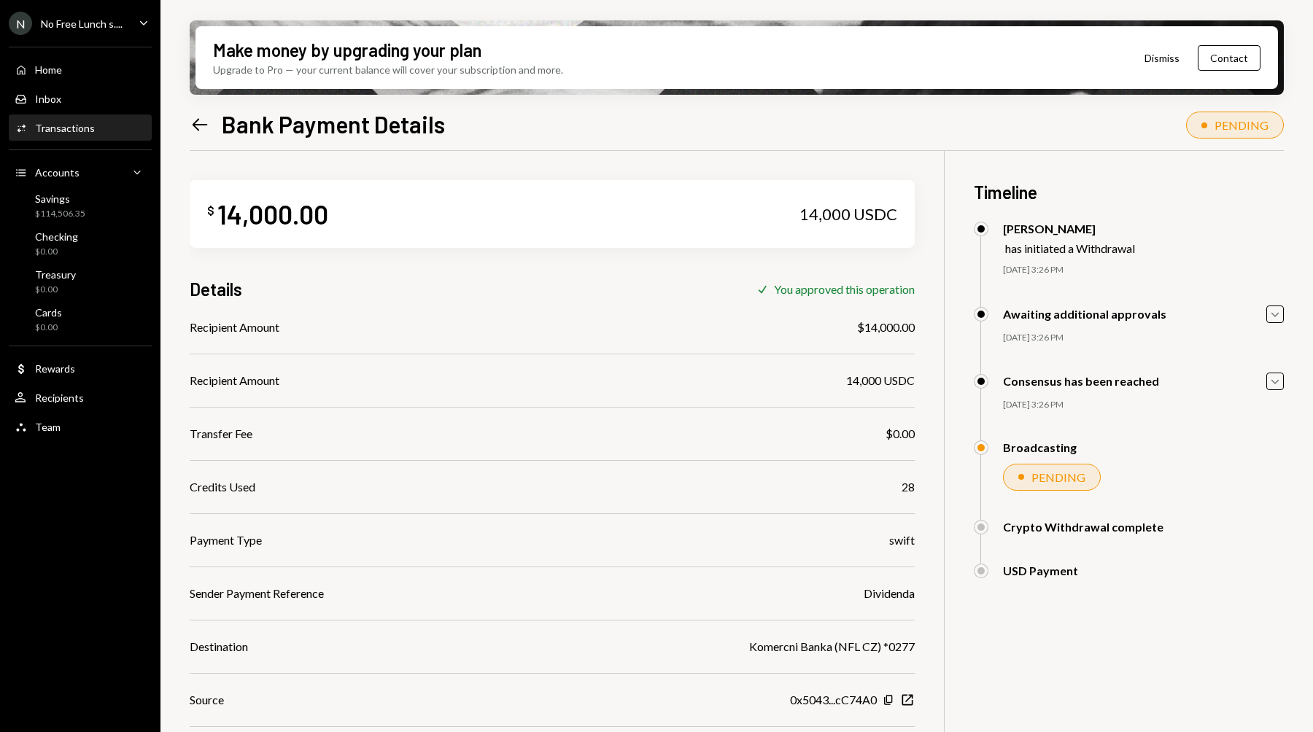
click at [79, 127] on div "Transactions" at bounding box center [65, 128] width 60 height 12
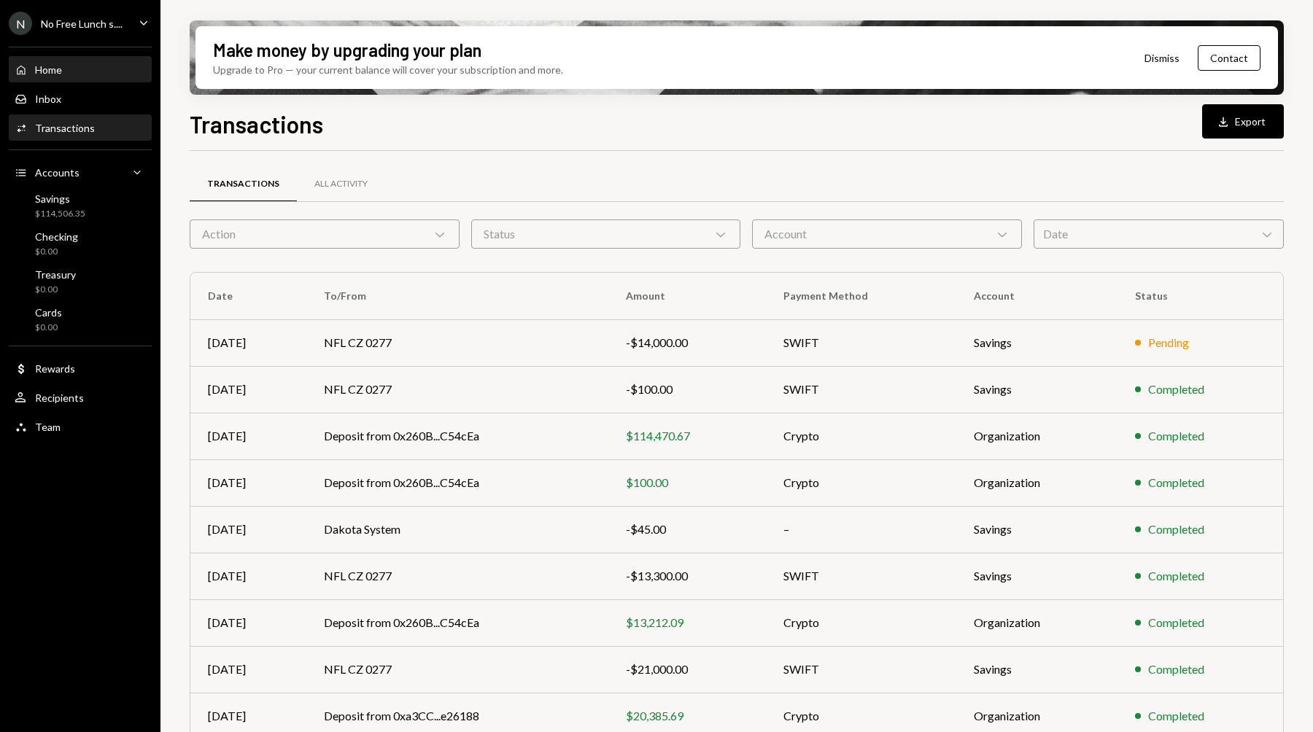
click at [74, 74] on div "Home Home" at bounding box center [80, 69] width 131 height 13
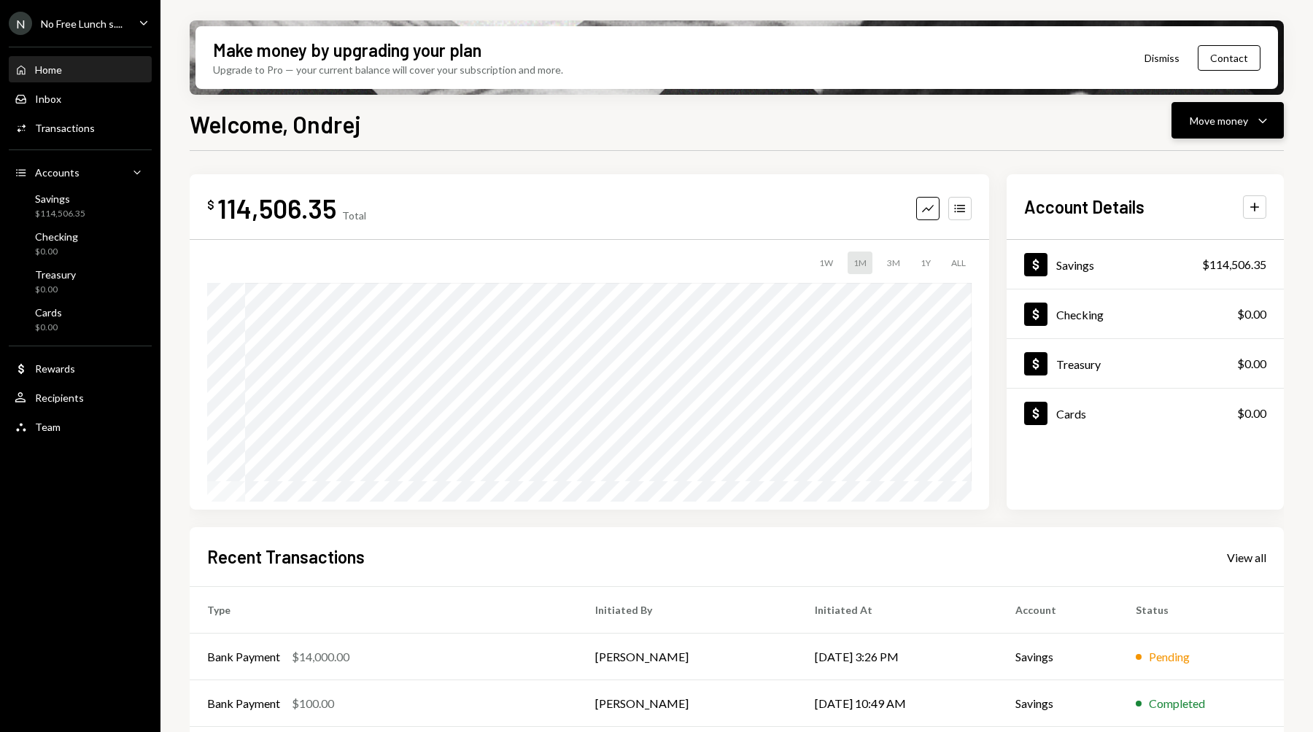
click at [1233, 131] on button "Move money Caret Down" at bounding box center [1227, 120] width 112 height 36
click at [1189, 161] on div "Send" at bounding box center [1215, 164] width 106 height 15
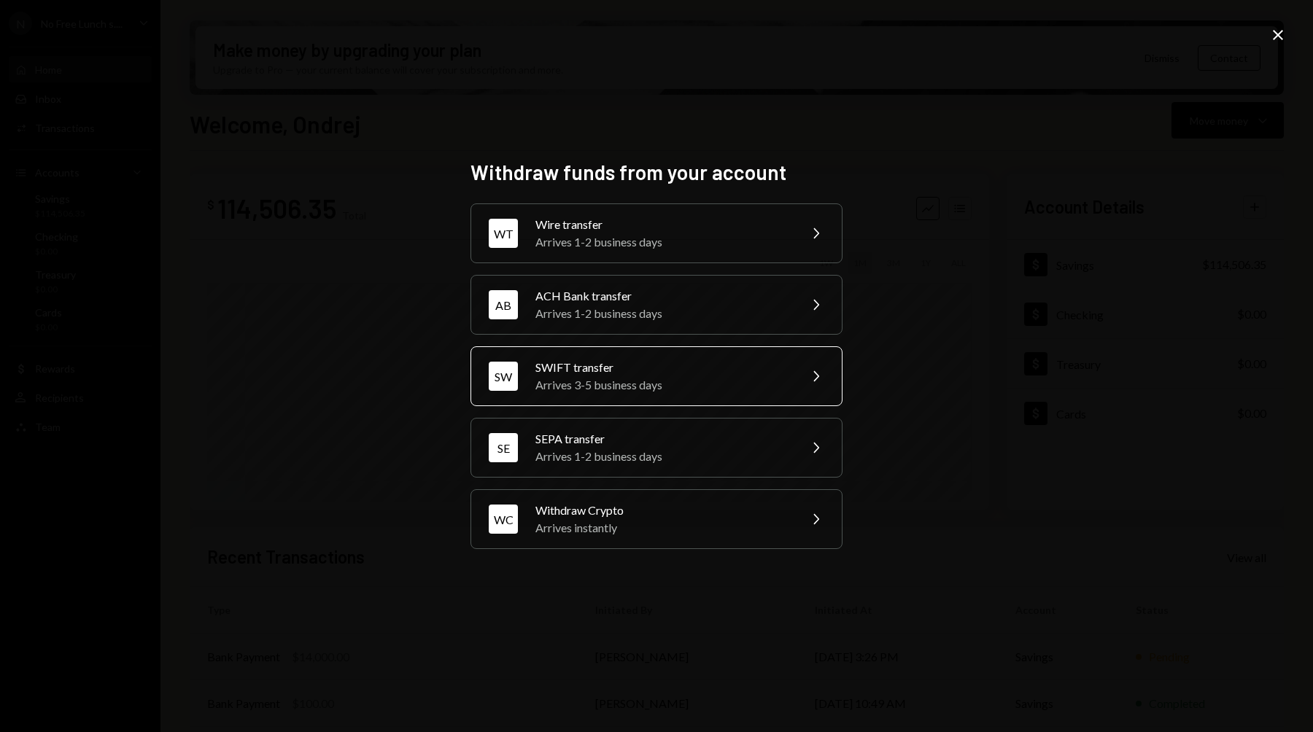
click at [614, 378] on div "Arrives 3-5 business days" at bounding box center [662, 385] width 254 height 18
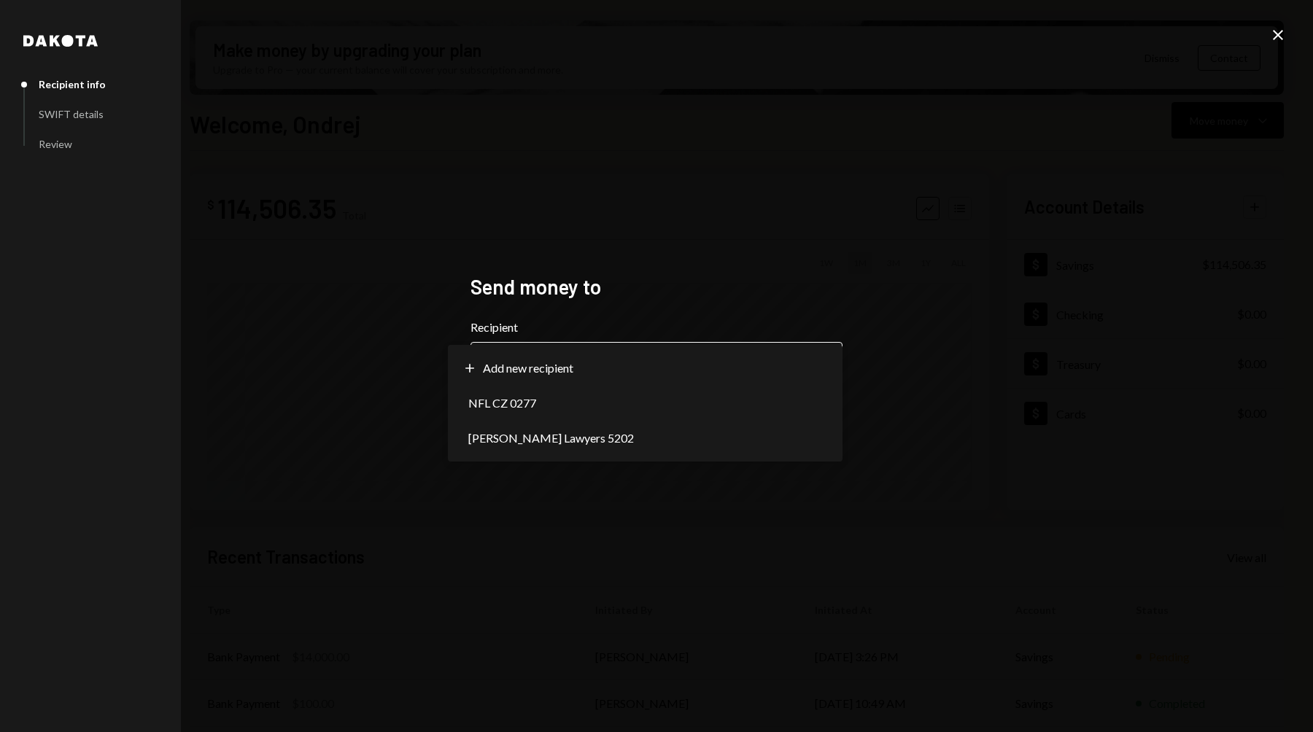
click at [583, 376] on body "N No Free Lunch s.... Caret Down Home Home Inbox Inbox Activities Transactions …" at bounding box center [656, 366] width 1313 height 732
select select "**********"
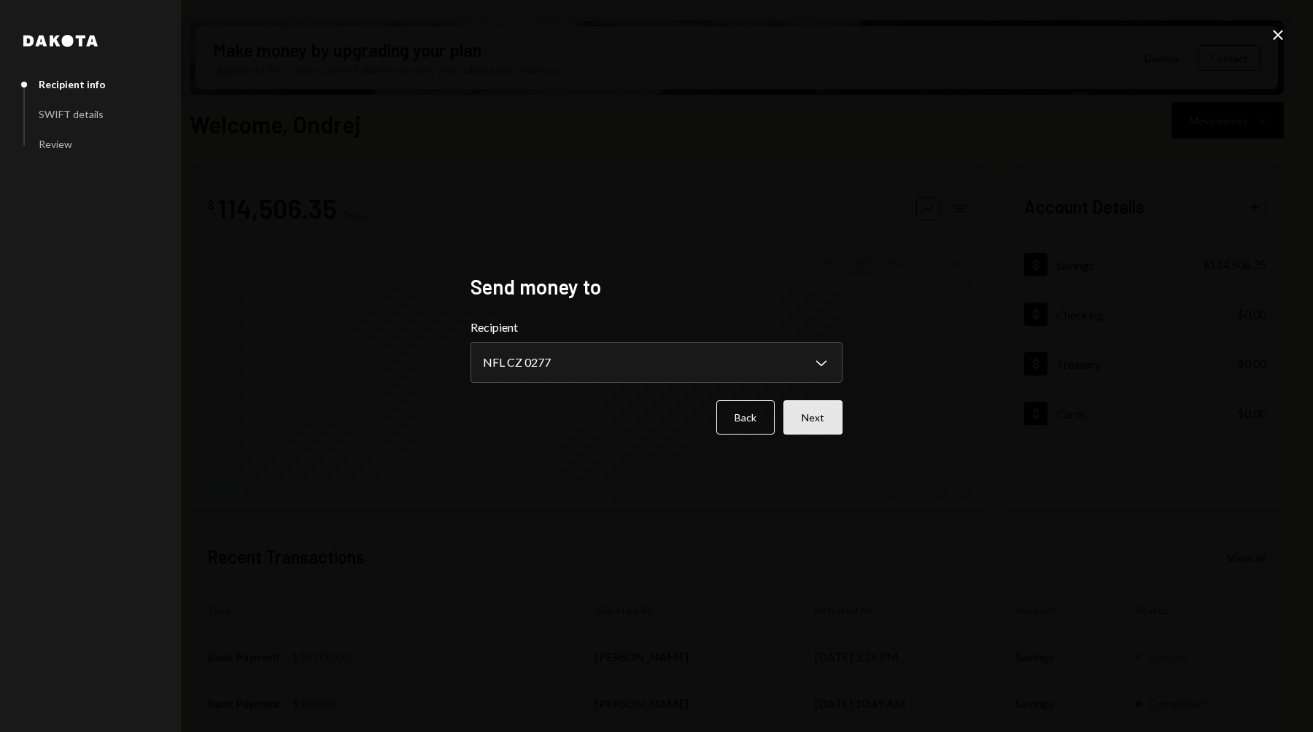
click at [808, 422] on button "Next" at bounding box center [812, 417] width 59 height 34
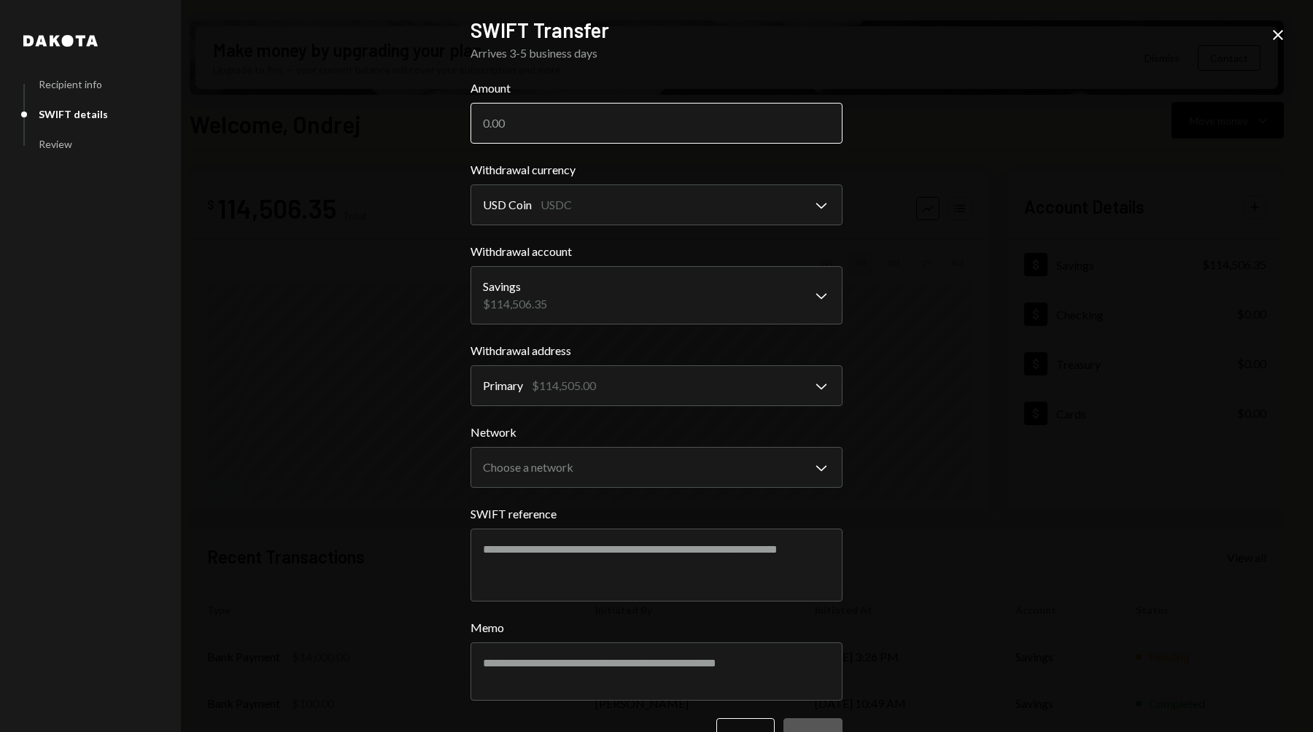
click at [545, 136] on input "Amount" at bounding box center [656, 123] width 372 height 41
type input "100000"
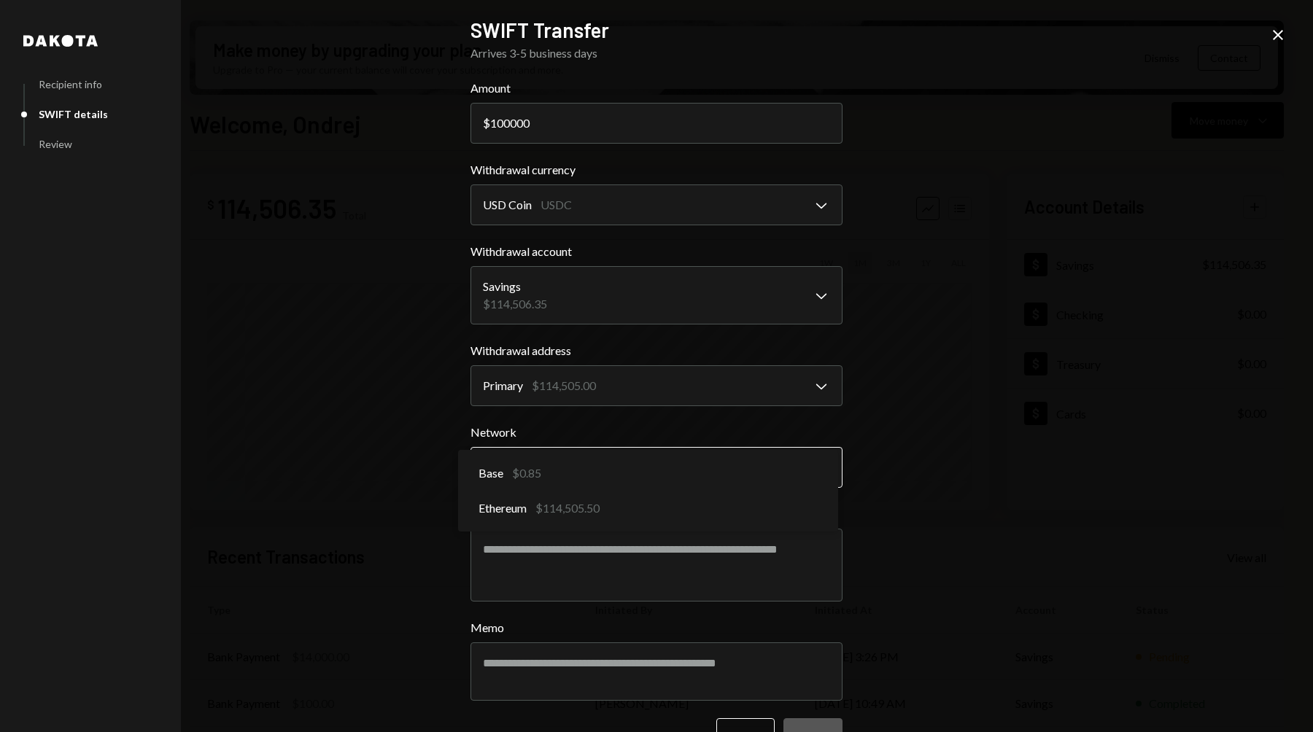
click at [595, 458] on body "N No Free Lunch s.... Caret Down Home Home Inbox Inbox Activities Transactions …" at bounding box center [656, 366] width 1313 height 732
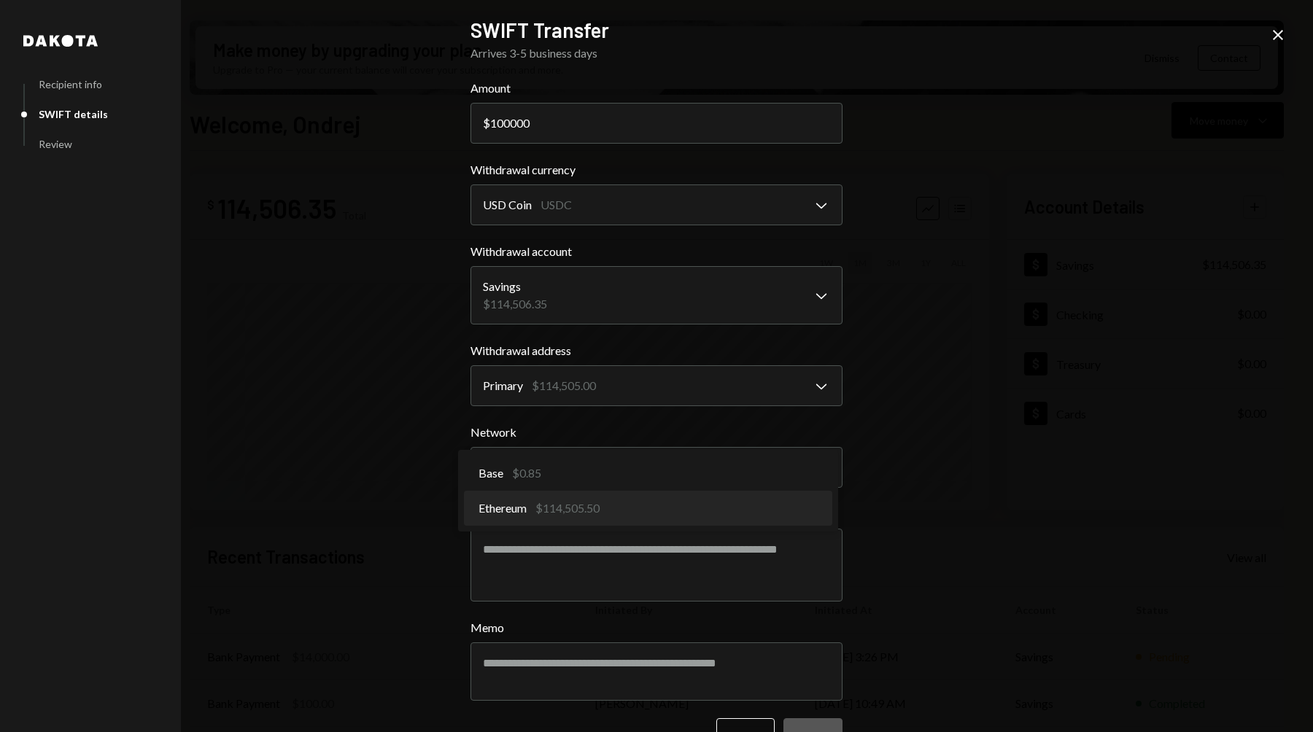
select select "**********"
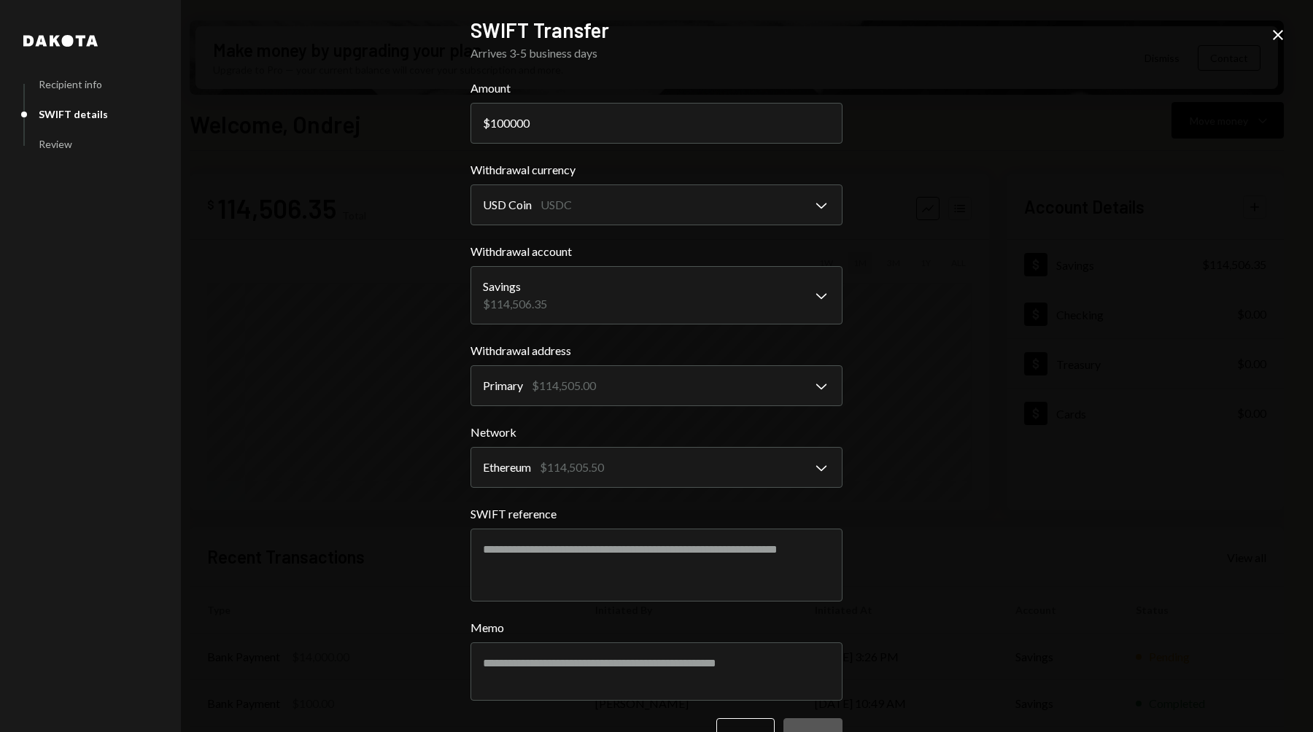
scroll to position [43, 0]
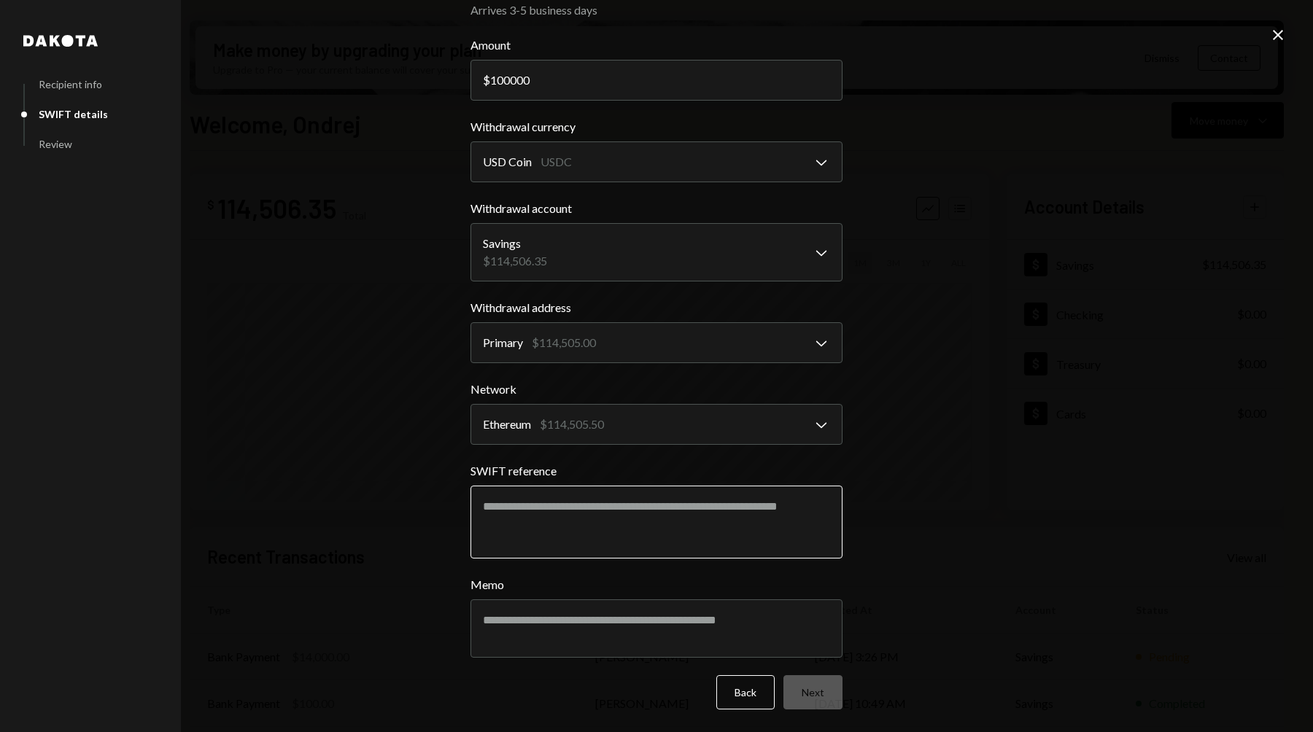
click at [614, 505] on textarea "SWIFT reference" at bounding box center [656, 522] width 372 height 73
type textarea "**********"
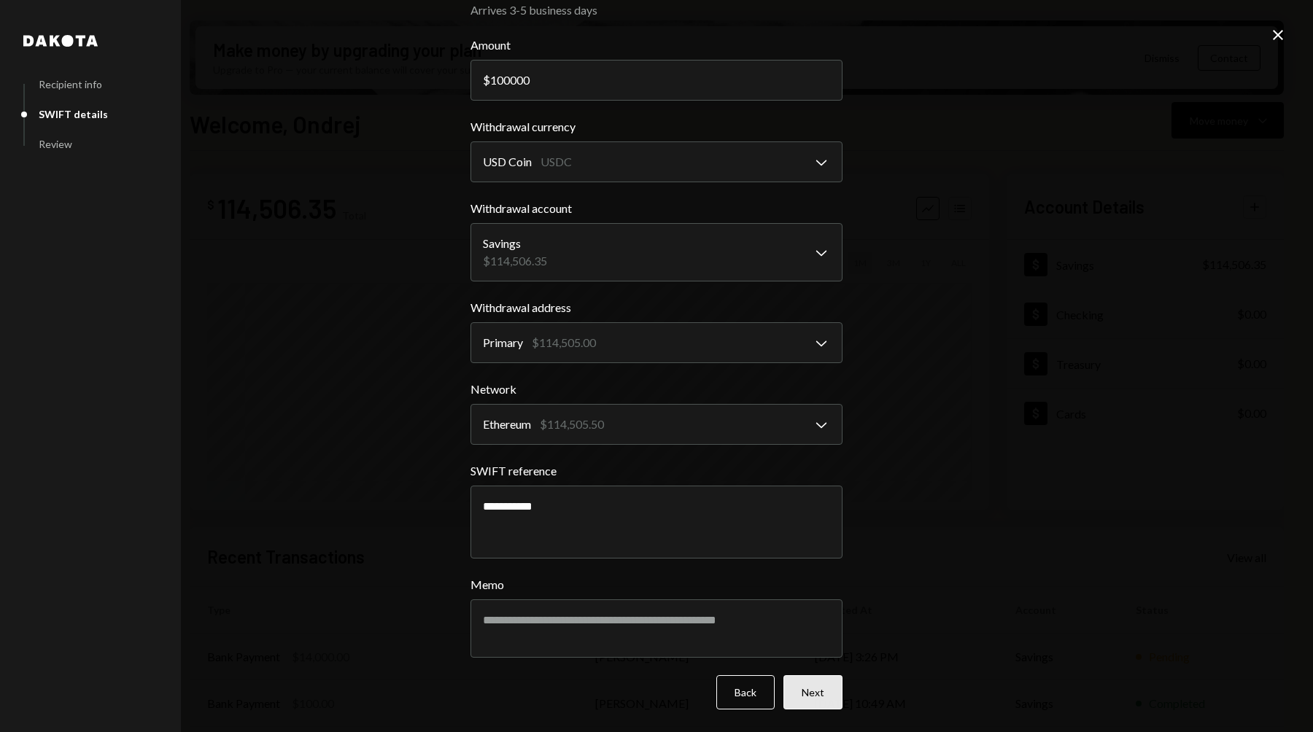
click at [821, 696] on button "Next" at bounding box center [812, 692] width 59 height 34
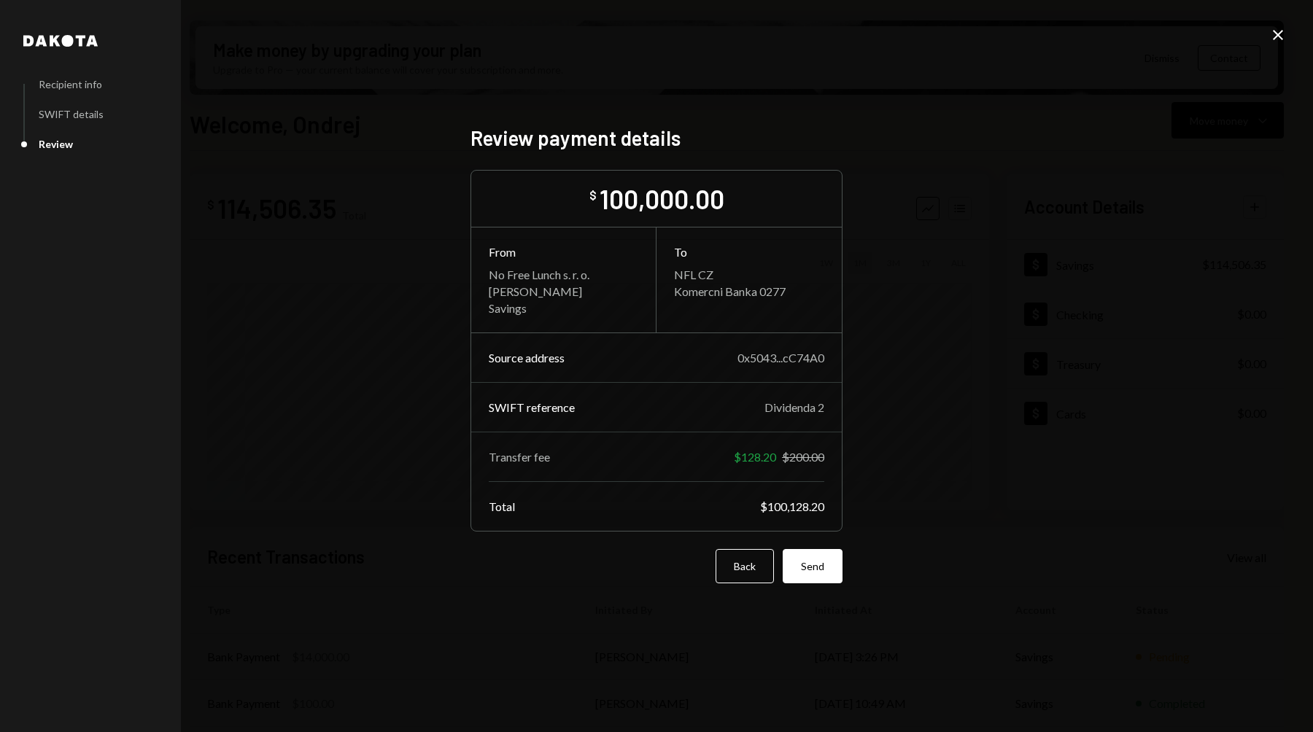
scroll to position [0, 0]
click at [821, 570] on button "Send" at bounding box center [813, 566] width 60 height 34
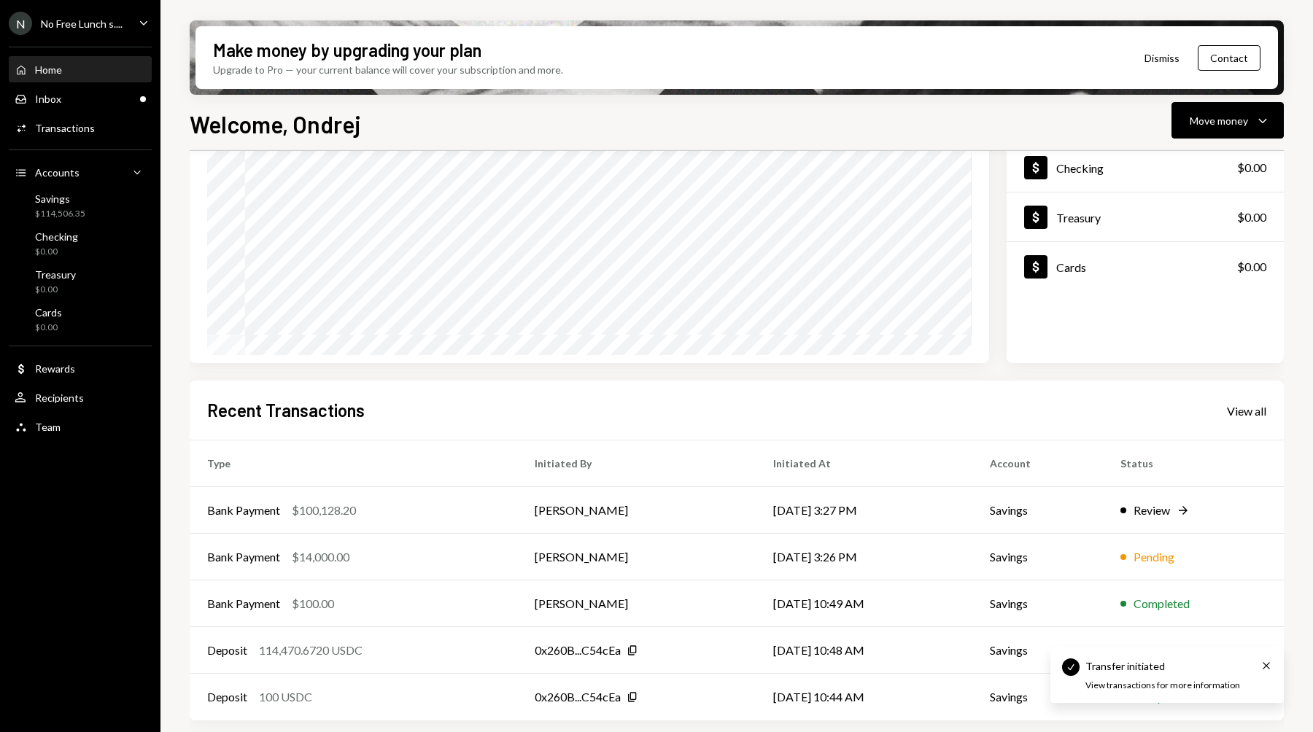
scroll to position [139, 0]
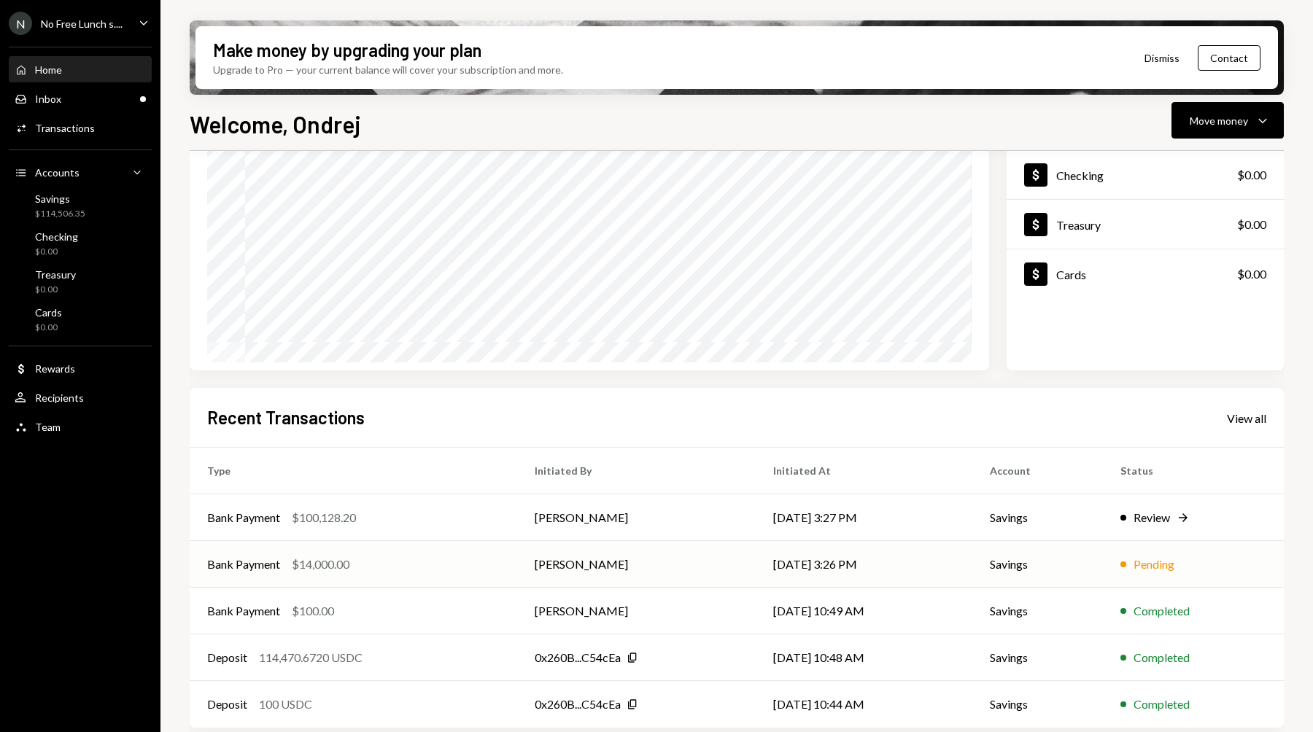
click at [492, 561] on div "Bank Payment $14,000.00" at bounding box center [353, 565] width 292 height 18
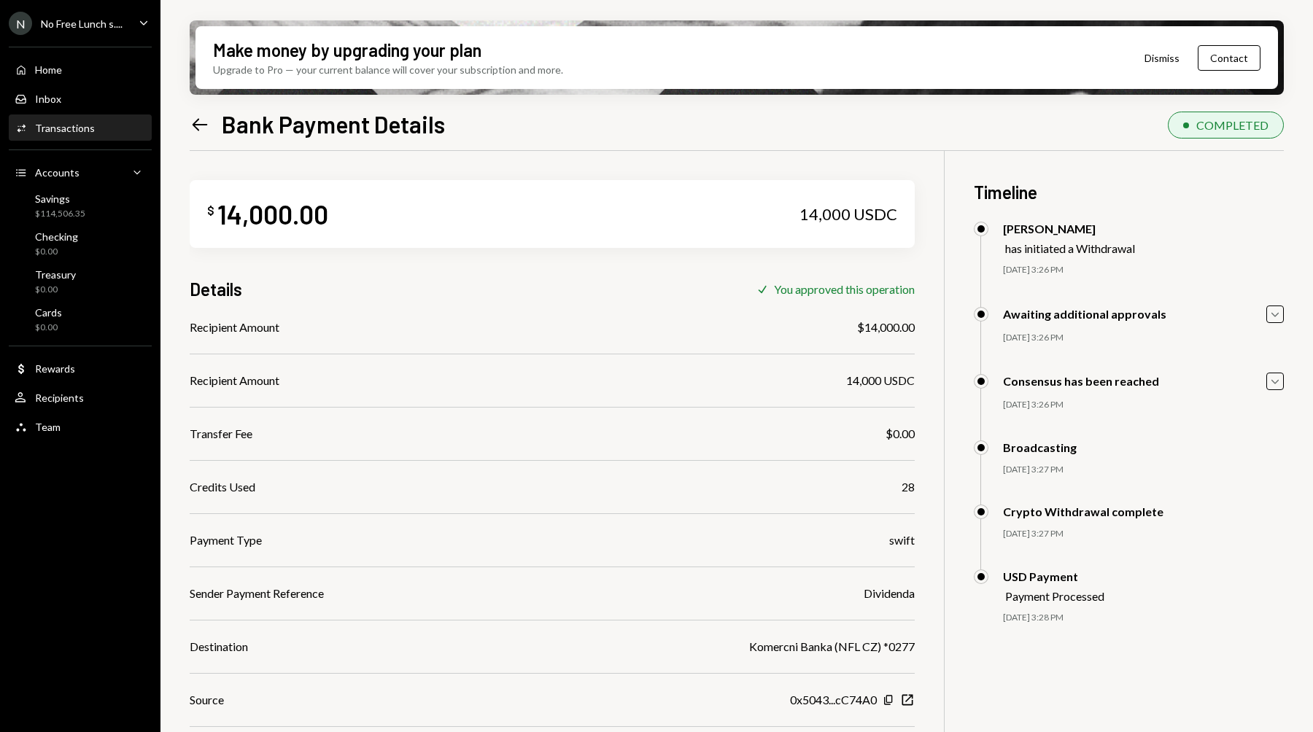
scroll to position [117, 0]
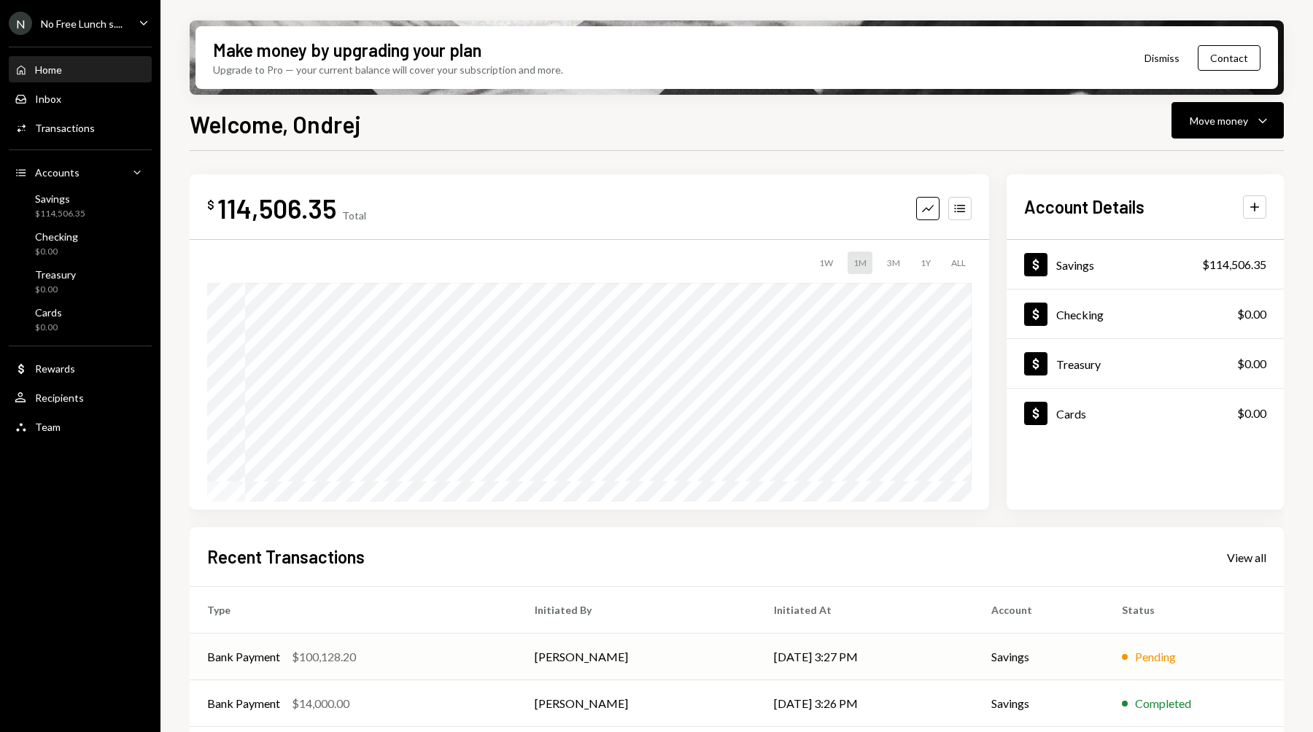
click at [376, 662] on div "Bank Payment $100,128.20" at bounding box center [353, 657] width 292 height 18
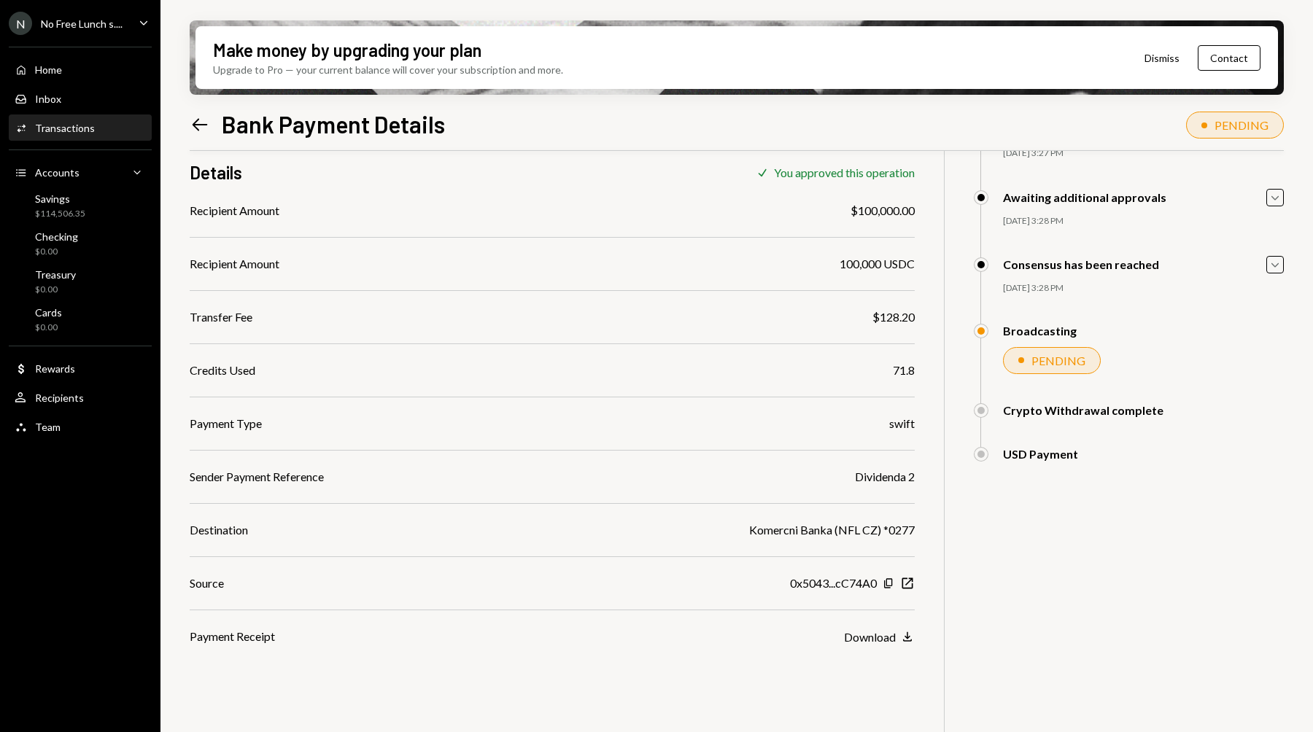
scroll to position [116, 0]
